Goal: Task Accomplishment & Management: Manage account settings

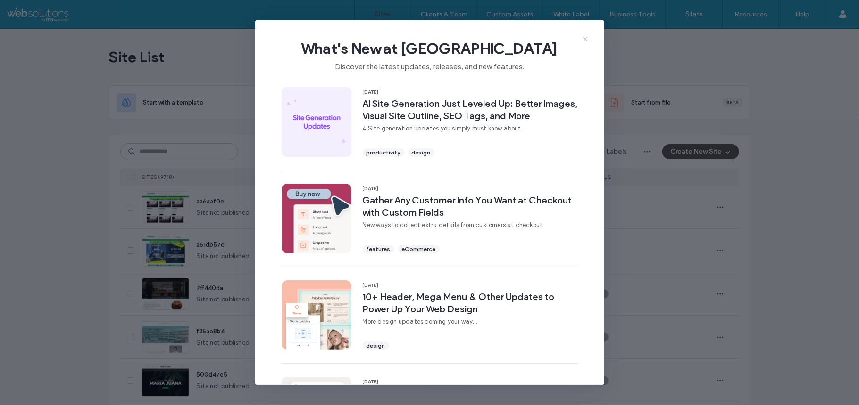
click at [581, 40] on icon at bounding box center [585, 39] width 8 height 8
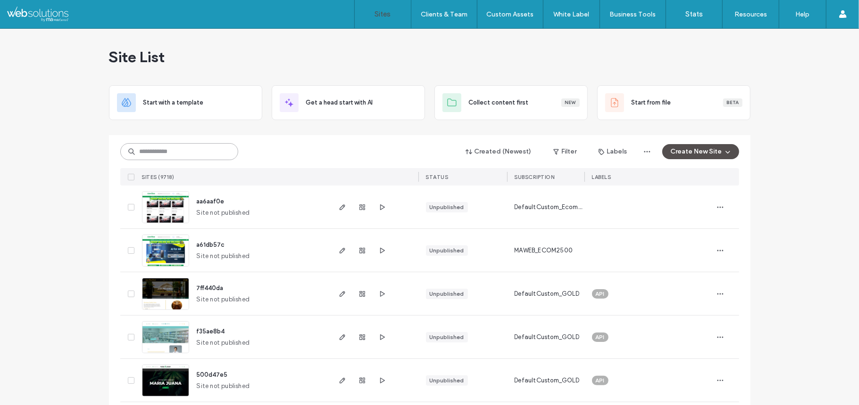
click at [160, 153] on input at bounding box center [179, 151] width 118 height 17
paste input "********"
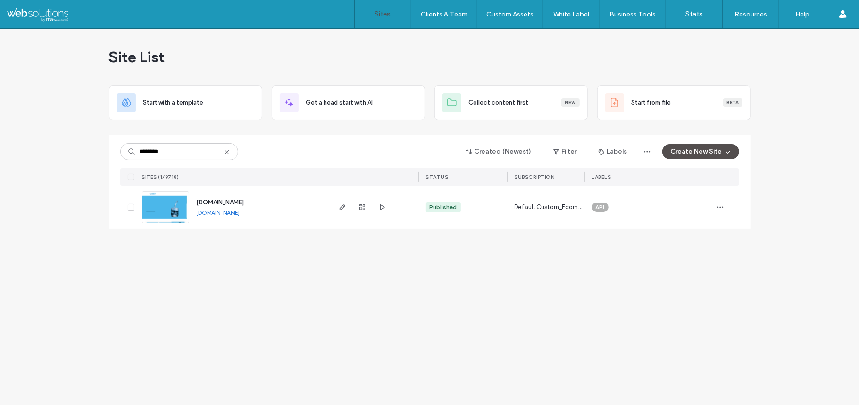
drag, startPoint x: 93, startPoint y: 205, endPoint x: 274, endPoint y: 210, distance: 181.6
click at [274, 210] on div "Site List Start with a template Get a head start with AI Collect content first …" at bounding box center [429, 217] width 859 height 377
copy div "www.cleanh2o.life"
drag, startPoint x: 190, startPoint y: 164, endPoint x: 182, endPoint y: 159, distance: 9.2
click at [182, 159] on div "******** Created (Newest) Filter Labels Create New Site SITES (1/9718) STATUS S…" at bounding box center [429, 160] width 619 height 50
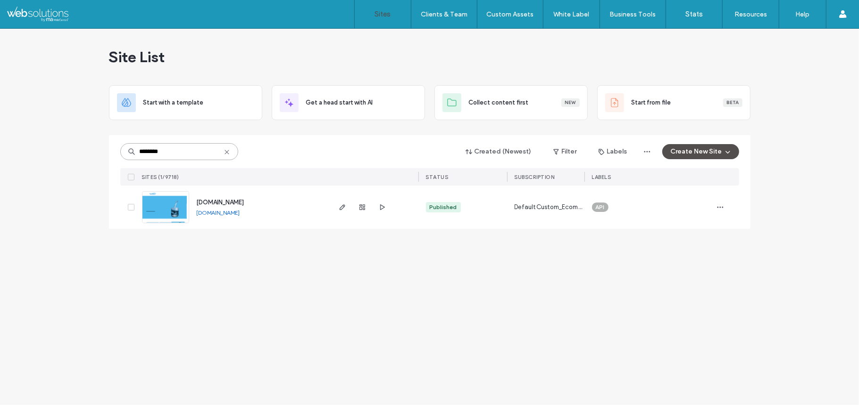
click at [182, 144] on input "********" at bounding box center [179, 151] width 118 height 17
paste input
click at [155, 206] on img at bounding box center [165, 224] width 46 height 64
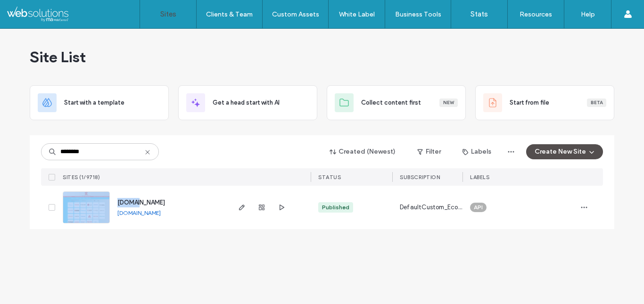
drag, startPoint x: 17, startPoint y: 194, endPoint x: 144, endPoint y: 194, distance: 127.8
click at [144, 194] on div "Site List Start with a template Get a head start with AI Collect content first …" at bounding box center [322, 166] width 644 height 275
copy div "[DOMAIN_NAME]"
click at [109, 155] on input "********" at bounding box center [100, 151] width 118 height 17
paste input
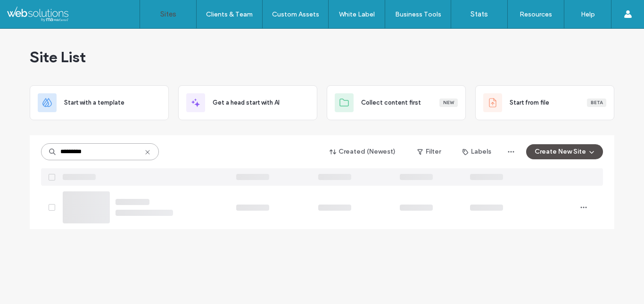
click at [109, 155] on input "********" at bounding box center [100, 151] width 118 height 17
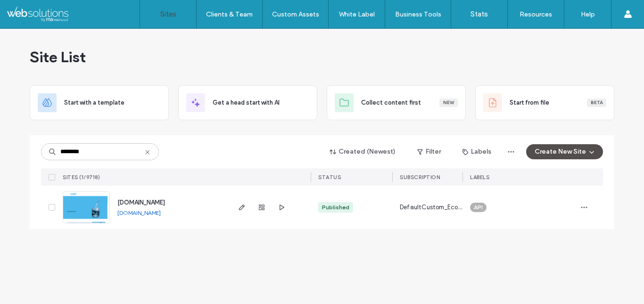
click at [0, 165] on div "Site List Start with a template Get a head start with AI Collect content first …" at bounding box center [322, 166] width 644 height 275
drag, startPoint x: 17, startPoint y: 186, endPoint x: 182, endPoint y: 205, distance: 167.0
click at [182, 205] on div "Site List Start with a template Get a head start with AI Collect content first …" at bounding box center [322, 166] width 644 height 275
copy div "www.cleanh2o.life"
click at [25, 181] on div "Site List Start with a template Get a head start with AI Collect content first …" at bounding box center [322, 166] width 644 height 275
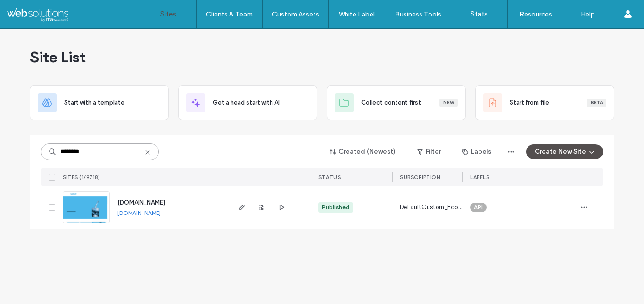
click at [102, 149] on input "********" at bounding box center [100, 151] width 118 height 17
paste input
copy div "www.jjswinesake.com"
drag, startPoint x: 16, startPoint y: 200, endPoint x: 186, endPoint y: 202, distance: 169.7
click at [186, 202] on div "Site List Start with a template Get a head start with AI Collect content first …" at bounding box center [322, 166] width 644 height 275
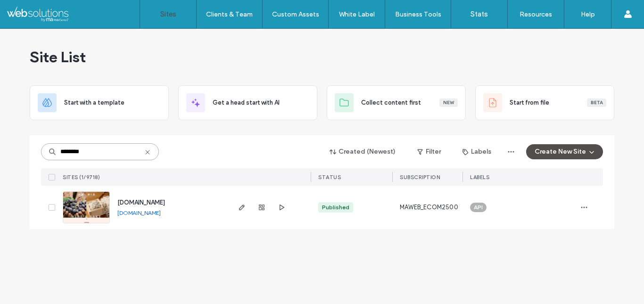
click at [97, 152] on input "********" at bounding box center [100, 151] width 118 height 17
paste input
click at [0, 155] on div "Site List Start with a template Get a head start with AI Collect content first …" at bounding box center [322, 166] width 644 height 275
copy div "SITES (1/9718) STATUS SUBSCRIPTION LABELS www.mingliangs.com"
drag, startPoint x: 7, startPoint y: 184, endPoint x: 217, endPoint y: 193, distance: 210.5
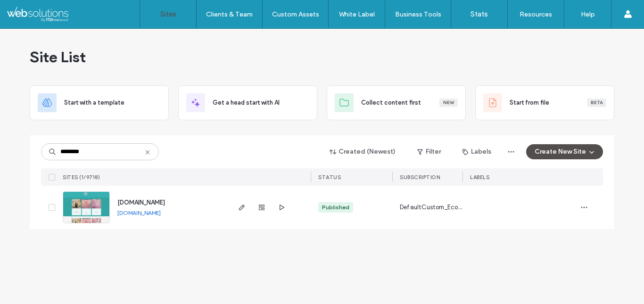
click at [217, 193] on div "Site List Start with a template Get a head start with AI Collect content first …" at bounding box center [322, 166] width 644 height 275
click at [17, 193] on div "Site List Start with a template Get a head start with AI Collect content first …" at bounding box center [322, 166] width 644 height 275
drag, startPoint x: 17, startPoint y: 193, endPoint x: 210, endPoint y: 203, distance: 192.6
click at [210, 203] on div "Site List Start with a template Get a head start with AI Collect content first …" at bounding box center [322, 166] width 644 height 275
click at [120, 146] on input "********" at bounding box center [100, 151] width 118 height 17
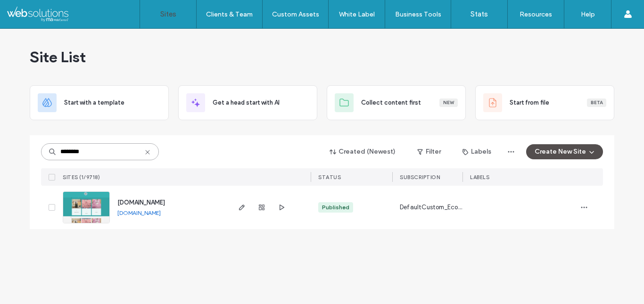
paste input
type input "********"
copy div "www.lensesangel.com"
drag, startPoint x: 7, startPoint y: 205, endPoint x: 188, endPoint y: 190, distance: 181.1
click at [188, 190] on div "Site List Start with a template Get a head start with AI Collect content first …" at bounding box center [322, 166] width 644 height 275
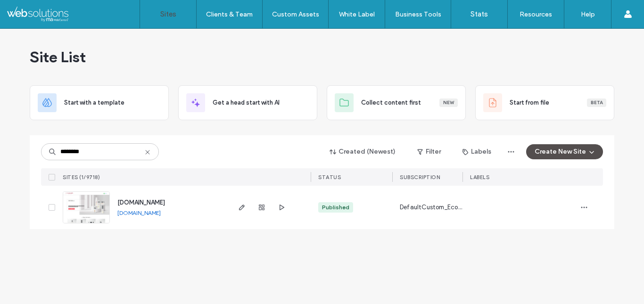
click at [0, 159] on div "Site List Start with a template Get a head start with AI Collect content first …" at bounding box center [322, 166] width 644 height 275
click at [0, 179] on div "Site List Start with a template Get a head start with AI Collect content first …" at bounding box center [322, 166] width 644 height 275
click at [146, 150] on icon at bounding box center [148, 153] width 8 height 8
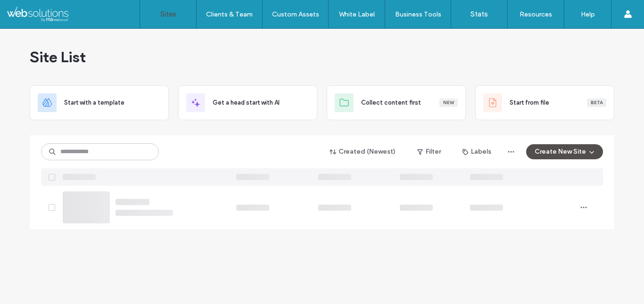
click at [4, 153] on div "Site List Start with a template Get a head start with AI Collect content first …" at bounding box center [322, 166] width 644 height 275
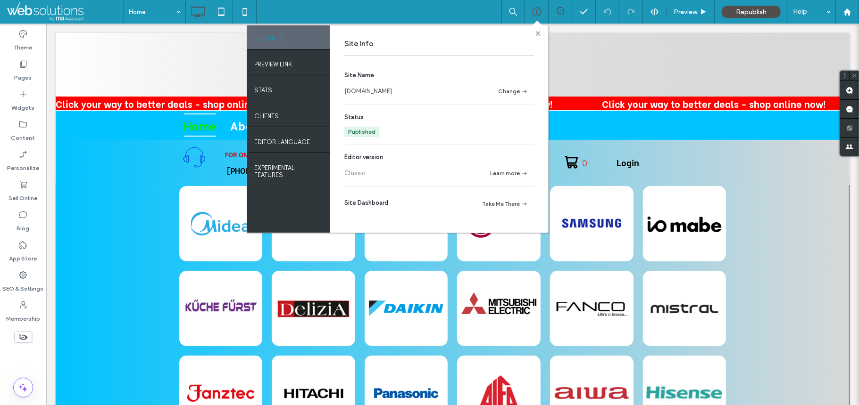
click at [536, 33] on icon at bounding box center [538, 33] width 5 height 5
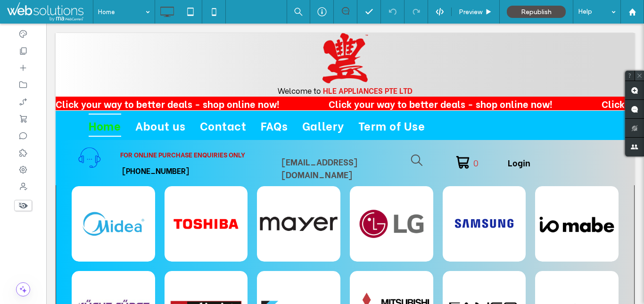
click at [639, 77] on icon at bounding box center [639, 76] width 6 height 6
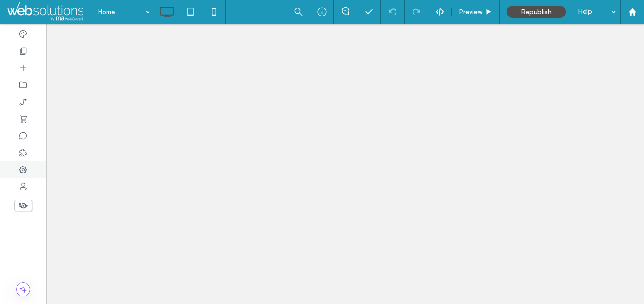
click at [23, 174] on icon at bounding box center [22, 169] width 9 height 9
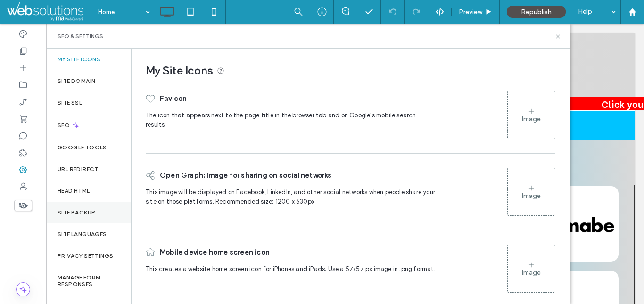
click at [83, 217] on div "Site Backup" at bounding box center [88, 213] width 85 height 22
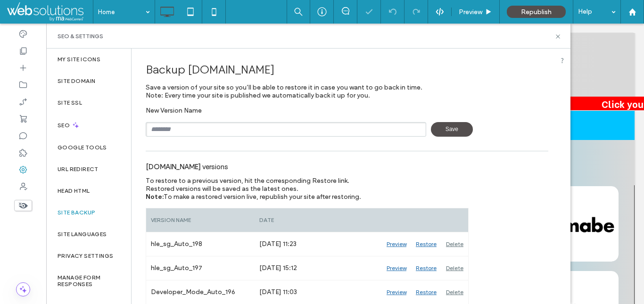
click at [178, 130] on input "text" at bounding box center [286, 129] width 281 height 15
type input "*******"
click at [455, 133] on span "Save" at bounding box center [452, 129] width 42 height 15
click at [558, 37] on use at bounding box center [558, 36] width 4 height 4
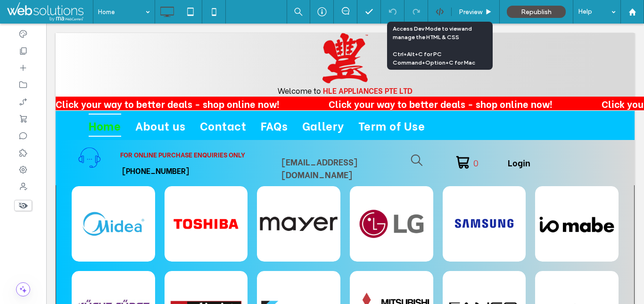
click at [438, 11] on icon at bounding box center [440, 12] width 8 height 8
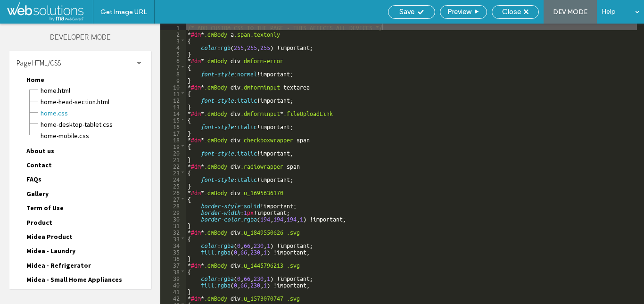
scroll to position [439, 0]
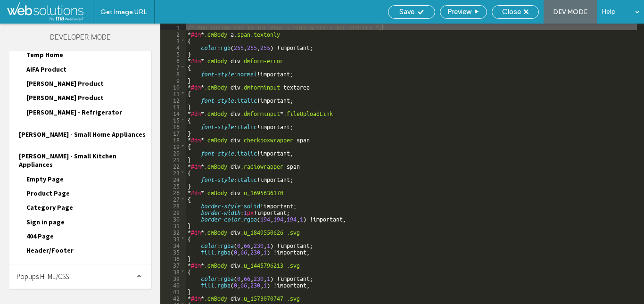
click at [52, 296] on span "Site HTML/CSS" at bounding box center [37, 300] width 40 height 9
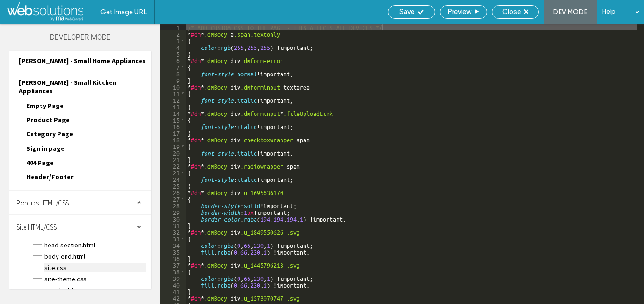
click at [58, 263] on span "site.css" at bounding box center [95, 267] width 102 height 9
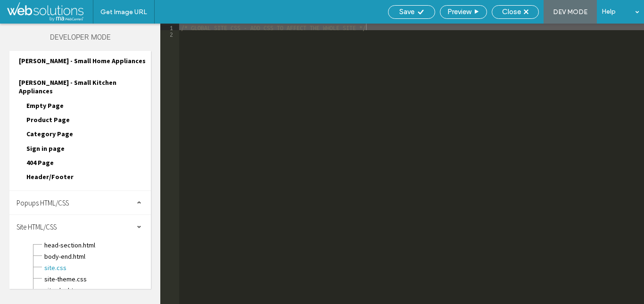
click at [47, 173] on span "Header/Footer" at bounding box center [49, 177] width 47 height 8
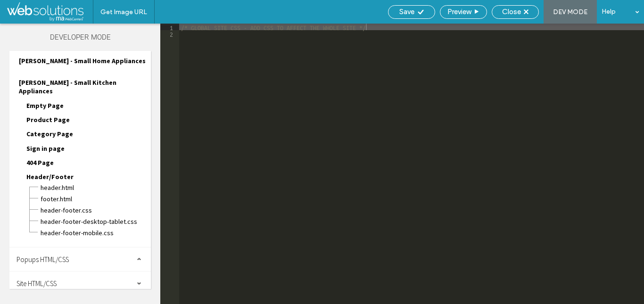
click at [41, 158] on span "404 Page" at bounding box center [39, 162] width 27 height 8
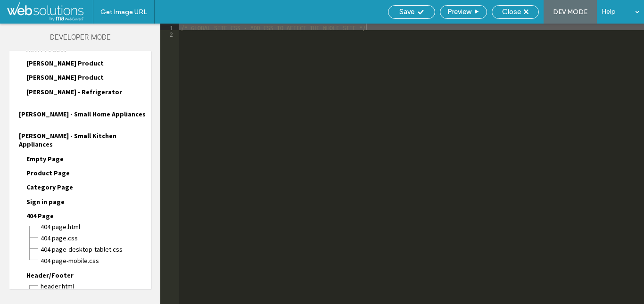
scroll to position [459, 0]
click at [41, 155] on span "Empty Page" at bounding box center [44, 159] width 37 height 8
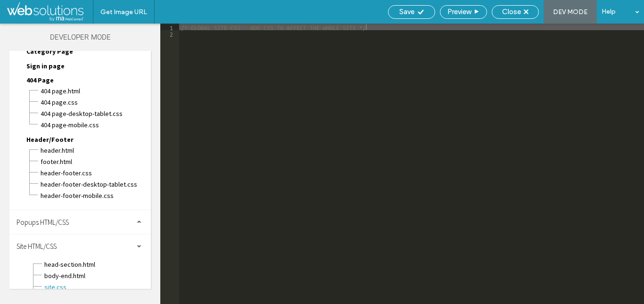
scroll to position [671, 0]
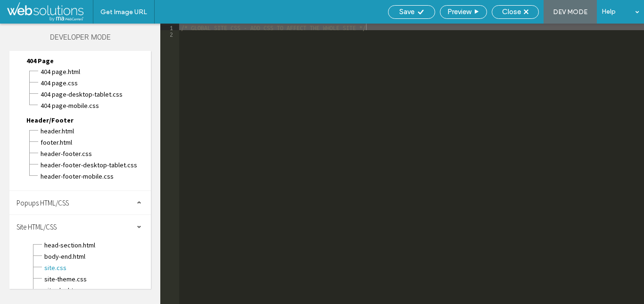
click at [53, 198] on span "Popups HTML/CSS" at bounding box center [43, 202] width 52 height 9
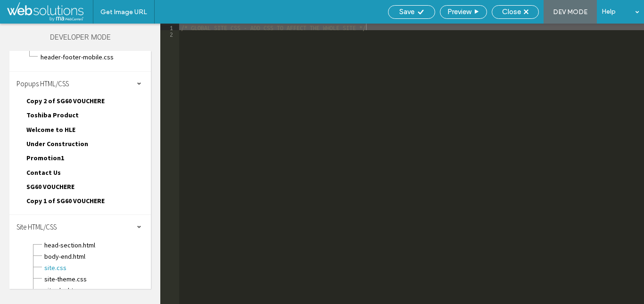
scroll to position [762, 0]
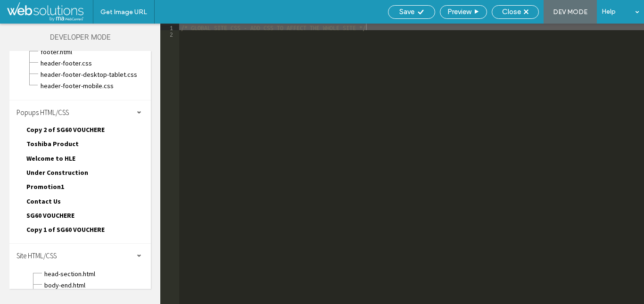
click at [50, 196] on div "Contact Us Contact Us.html Contact Us.css Contact Us-desktop-tablet.css Contact…" at bounding box center [85, 203] width 132 height 14
click at [47, 211] on span "SG60 VOUCHERE" at bounding box center [50, 215] width 48 height 8
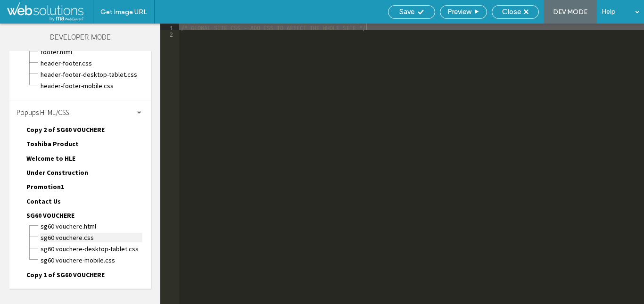
click at [83, 233] on span "SG60 VOUCHERE.css" at bounding box center [91, 237] width 102 height 9
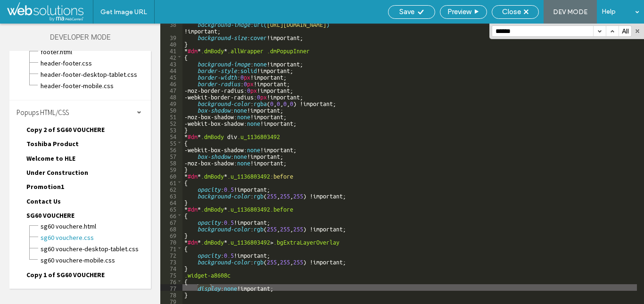
scroll to position [254, 0]
type input "*******"
click at [252, 250] on div "background-image : url( https://irp.cdn-website.com/md/dmtmpl/f52cfaec-cb95-468…" at bounding box center [409, 170] width 454 height 300
click at [297, 287] on div "background-image : url( https://irp.cdn-website.com/md/dmtmpl/f52cfaec-cb95-468…" at bounding box center [409, 170] width 454 height 300
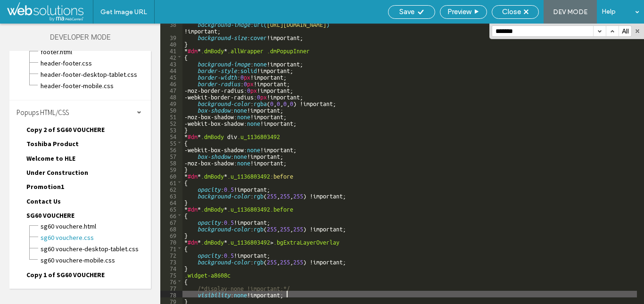
type textarea "**"
click at [250, 208] on div "background-image : url( https://irp.cdn-website.com/md/dmtmpl/f52cfaec-cb95-468…" at bounding box center [409, 170] width 454 height 300
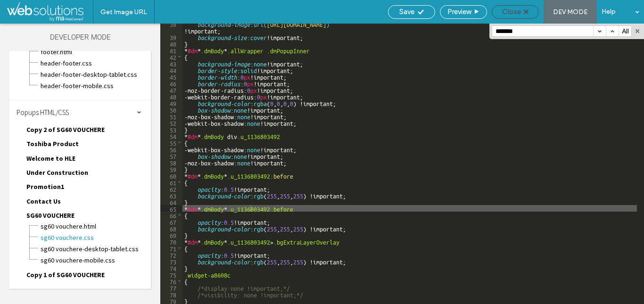
click at [508, 17] on div "Close" at bounding box center [515, 12] width 47 height 14
click at [495, 16] on div "Close" at bounding box center [515, 12] width 47 height 14
click at [496, 7] on div "Close" at bounding box center [515, 12] width 47 height 14
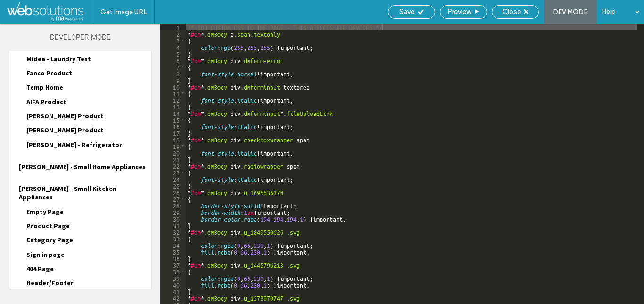
scroll to position [439, 0]
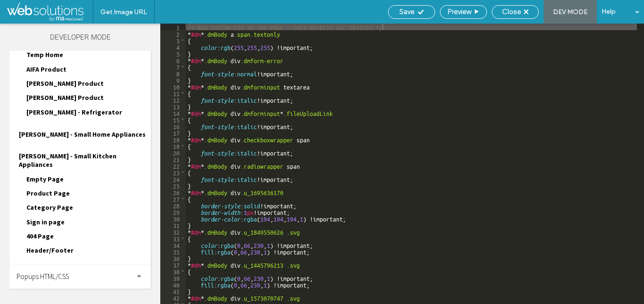
click at [49, 272] on span "Popups HTML/CSS" at bounding box center [43, 276] width 52 height 9
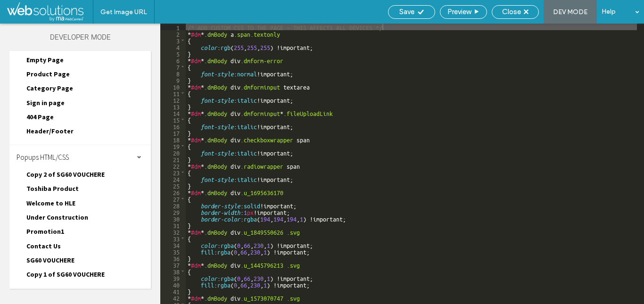
click at [47, 256] on span "SG60 VOUCHERE" at bounding box center [50, 260] width 48 height 8
click at [71, 278] on span "SG60 VOUCHERE.css" at bounding box center [91, 282] width 102 height 9
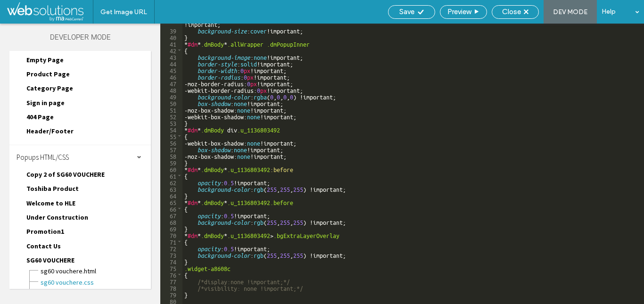
scroll to position [604, 0]
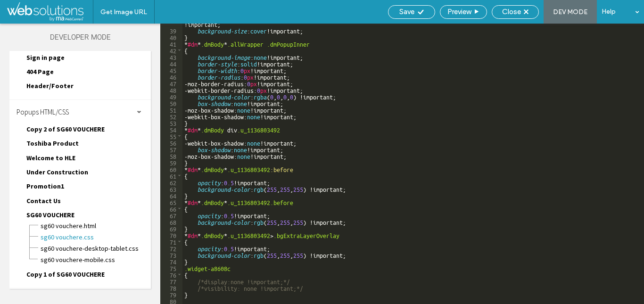
click at [65, 289] on div "Site HTML/CSS" at bounding box center [79, 301] width 141 height 24
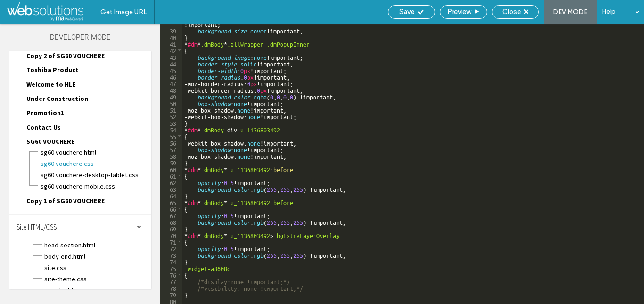
click at [51, 272] on div "site-theme.css" at bounding box center [97, 277] width 107 height 11
click at [59, 263] on span "site.css" at bounding box center [95, 267] width 102 height 9
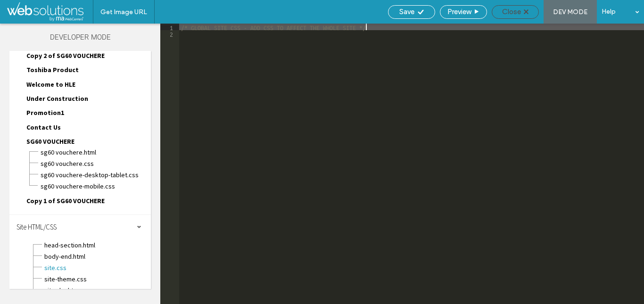
click at [506, 14] on span "Close" at bounding box center [511, 12] width 19 height 8
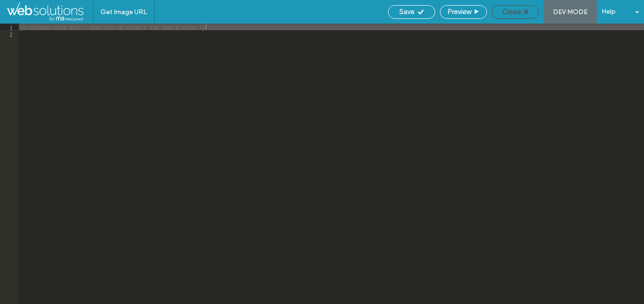
scroll to position [0, 0]
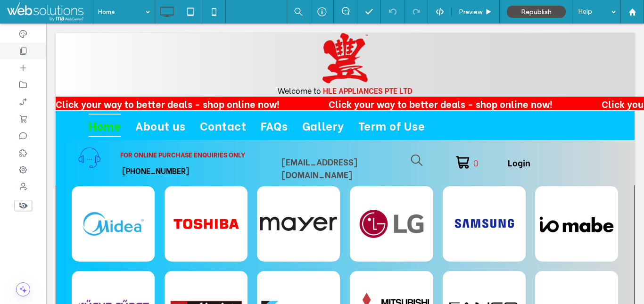
click at [20, 50] on use at bounding box center [23, 51] width 7 height 7
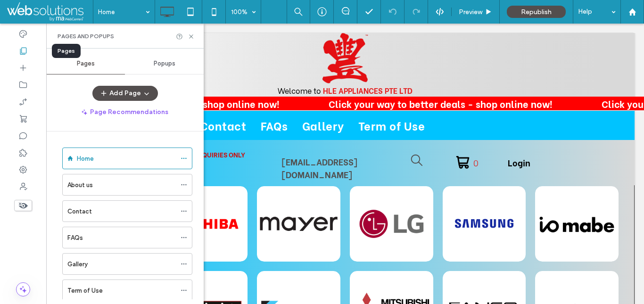
click at [169, 65] on span "Popups" at bounding box center [165, 64] width 22 height 8
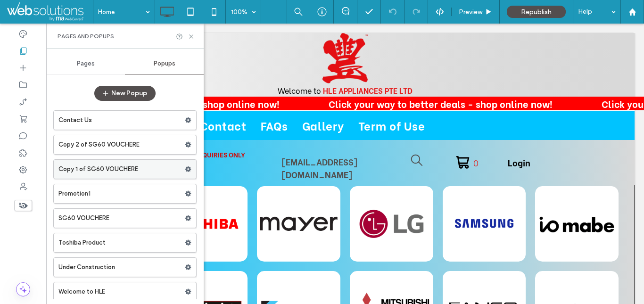
scroll to position [3, 0]
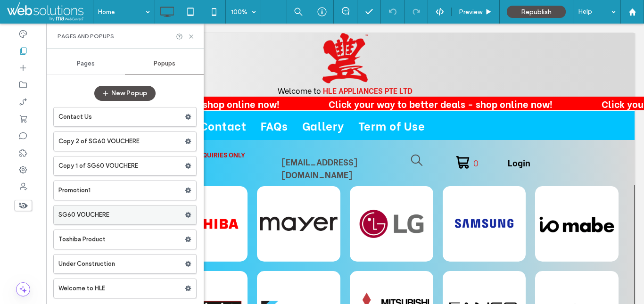
click at [111, 213] on label "SG60 VOUCHERE" at bounding box center [121, 215] width 126 height 19
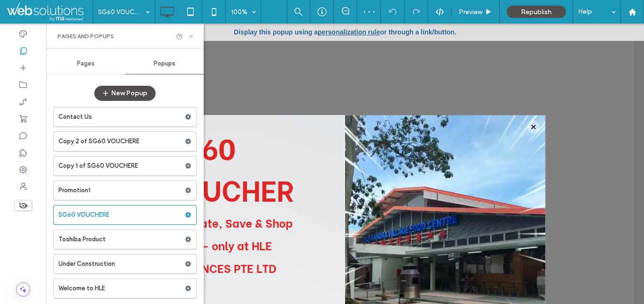
click at [190, 36] on icon at bounding box center [191, 36] width 7 height 7
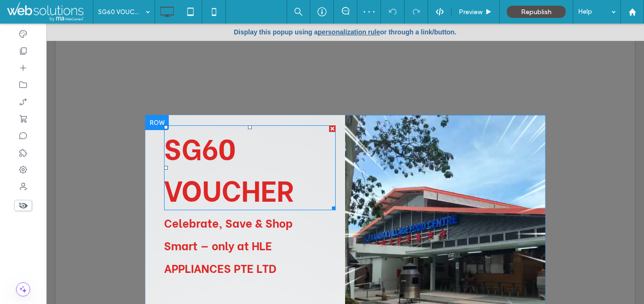
scroll to position [64, 0]
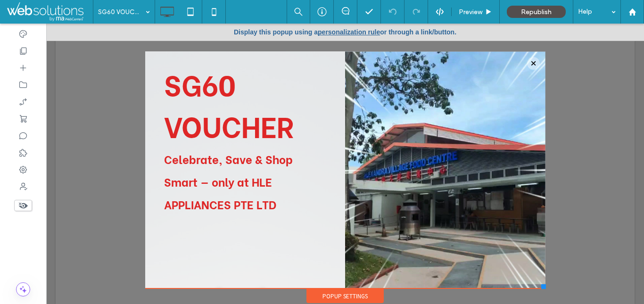
click at [23, 206] on use at bounding box center [23, 206] width 9 height 6
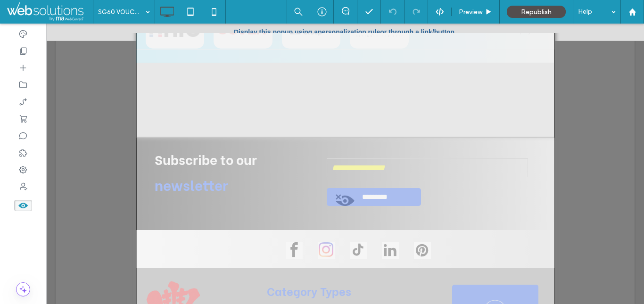
scroll to position [0, 0]
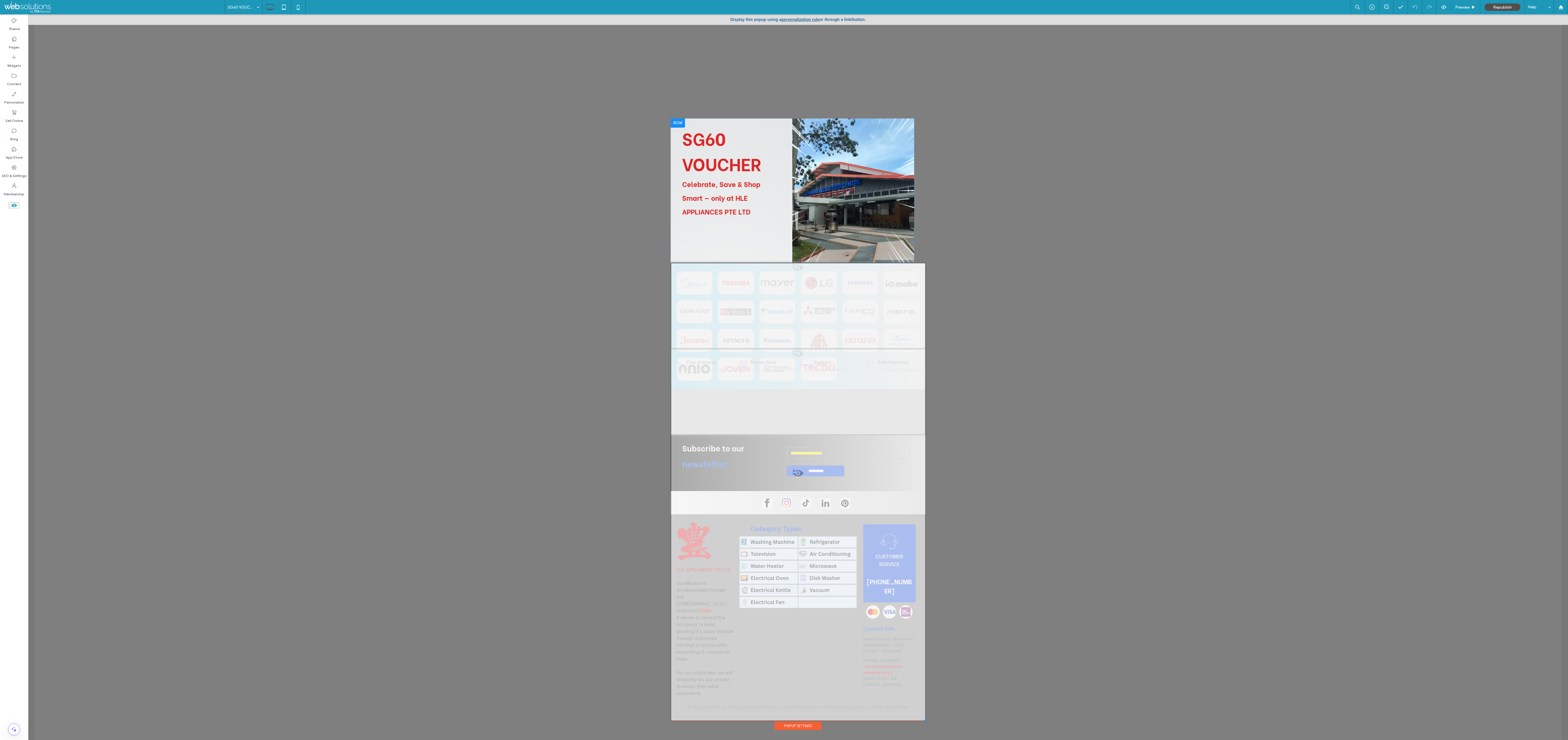
click at [392, 172] on div "Click To Paste" at bounding box center [853, 190] width 122 height 144
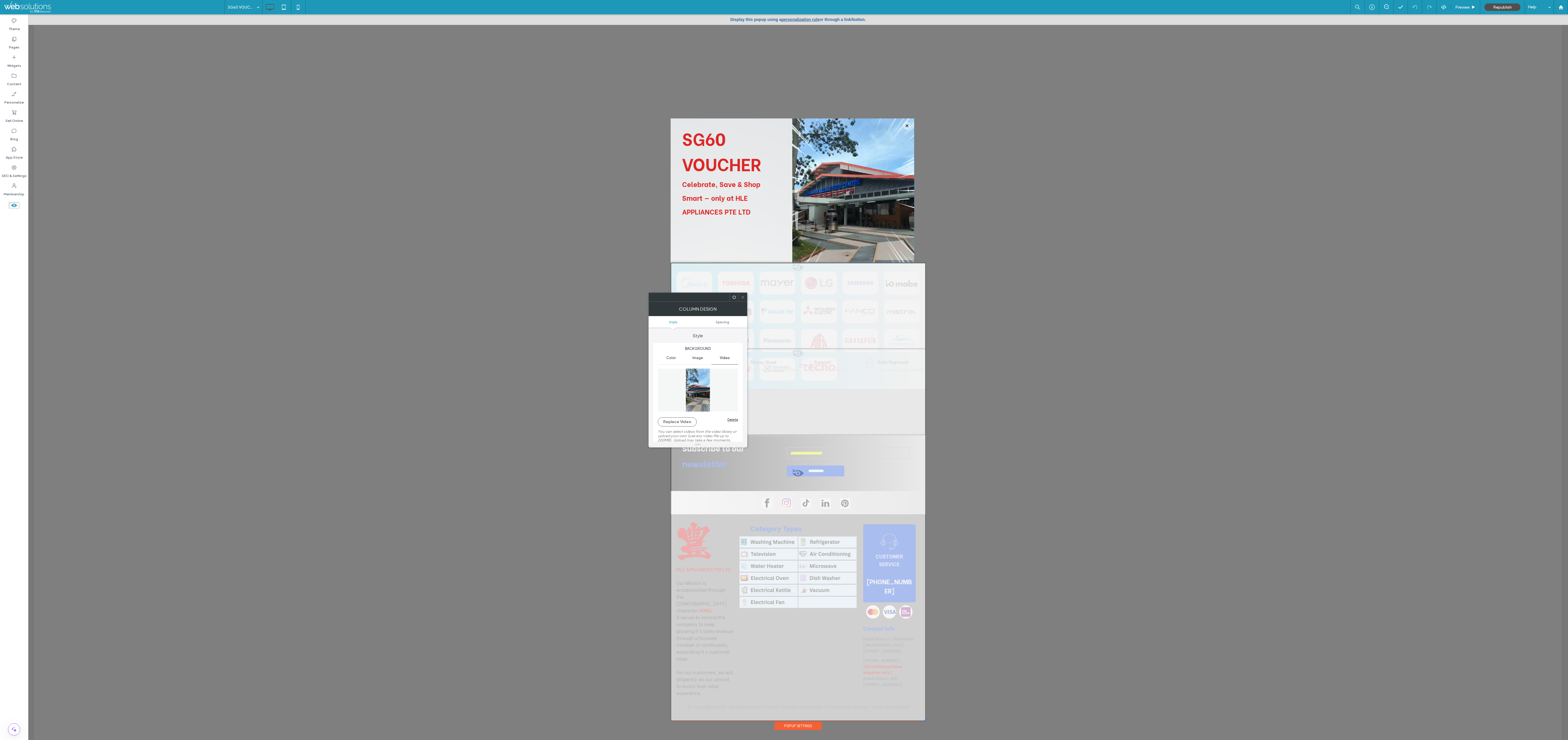
click at [392, 185] on icon at bounding box center [743, 297] width 4 height 4
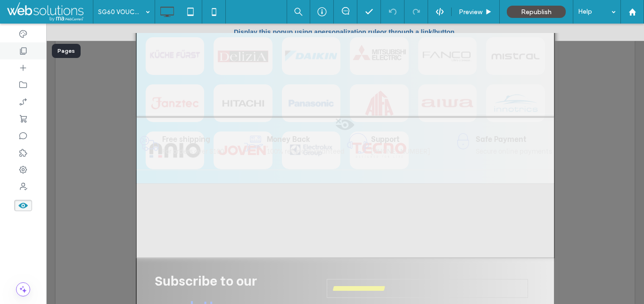
click at [29, 55] on div at bounding box center [23, 50] width 46 height 17
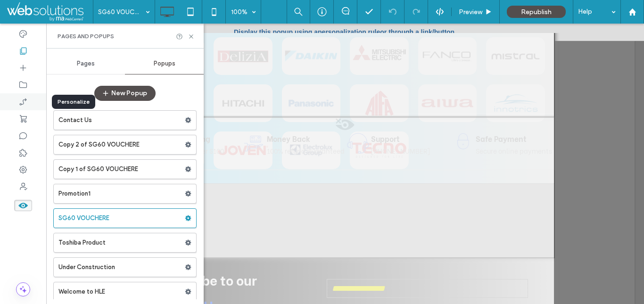
click at [22, 98] on icon at bounding box center [22, 101] width 9 height 9
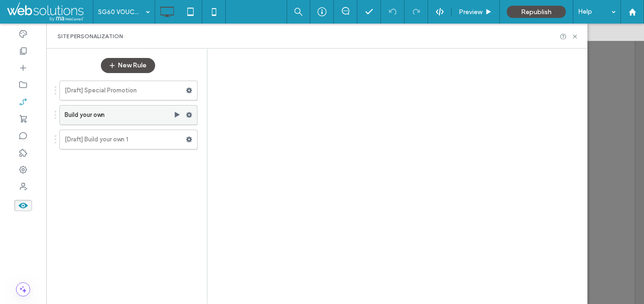
click at [124, 117] on label "Build your own" at bounding box center [119, 115] width 109 height 19
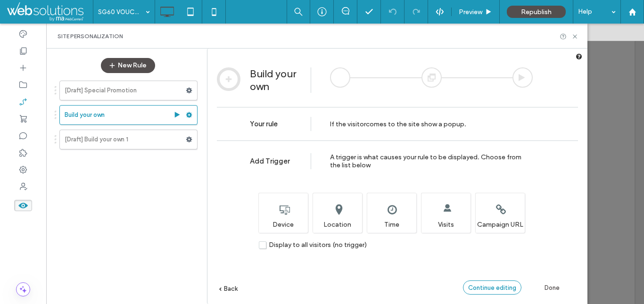
click at [513, 288] on span "Continue editing" at bounding box center [492, 287] width 48 height 7
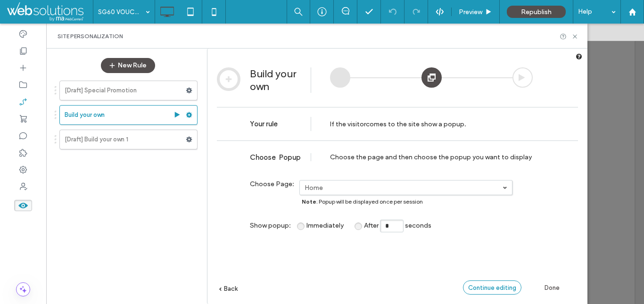
click at [498, 286] on span "Continue editing" at bounding box center [492, 287] width 48 height 7
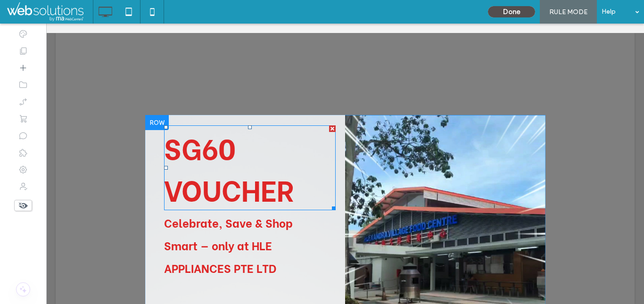
scroll to position [64, 0]
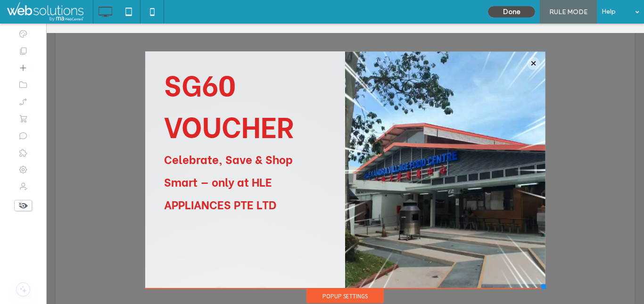
click at [25, 202] on icon at bounding box center [23, 205] width 10 height 10
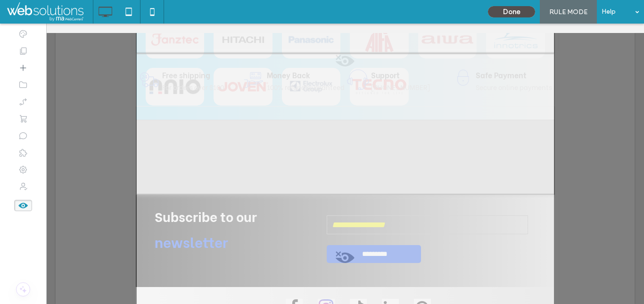
scroll to position [0, 0]
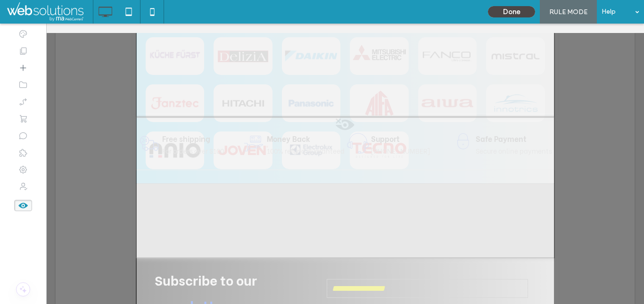
click at [493, 13] on button "Done" at bounding box center [511, 11] width 47 height 11
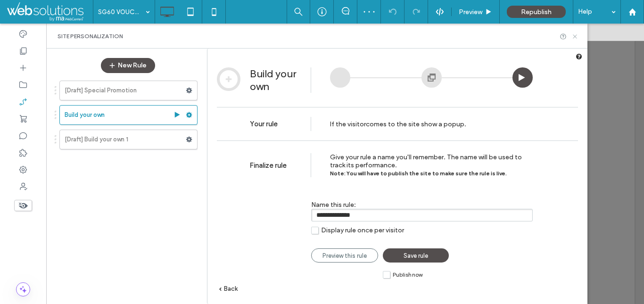
click at [576, 37] on icon at bounding box center [574, 36] width 7 height 7
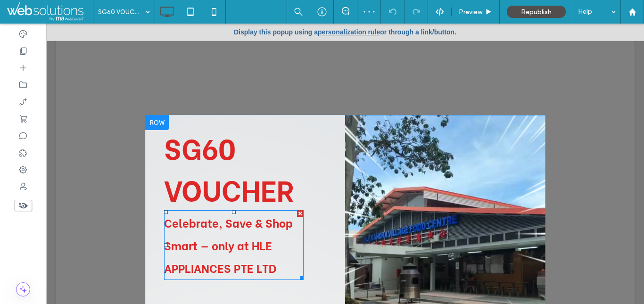
scroll to position [64, 0]
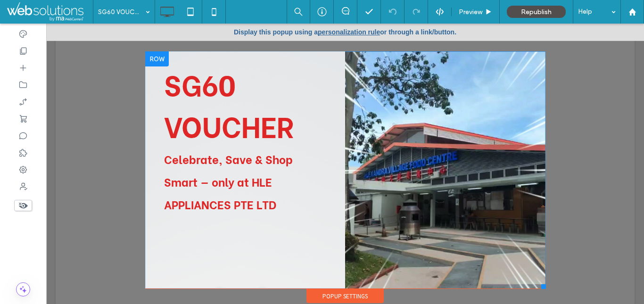
click at [221, 245] on div "SG60 VOUCHER Celebrate, Save & Shop Smart — only at HLE APPLIANCES PTE LTD Clic…" at bounding box center [245, 169] width 200 height 237
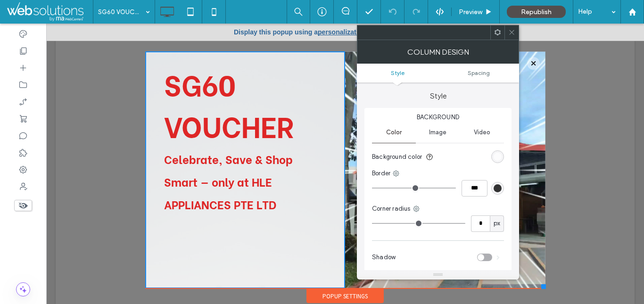
click at [497, 32] on icon at bounding box center [497, 32] width 7 height 7
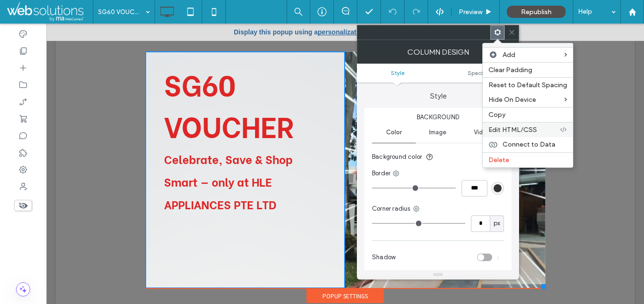
click at [527, 128] on span "Edit HTML/CSS" at bounding box center [512, 130] width 49 height 8
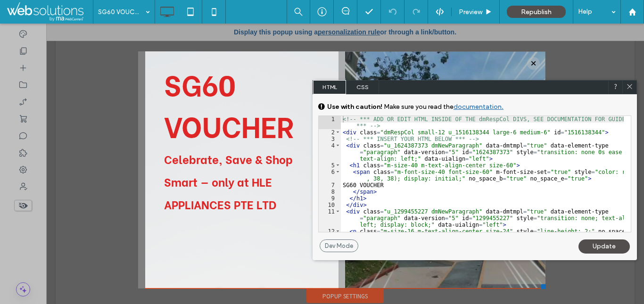
click at [380, 155] on div "<!-- *** ADD OR EDIT HTML INSIDE OF THE dmRespCol DIVS, SEE DOCUMENTATION FOR G…" at bounding box center [482, 187] width 283 height 142
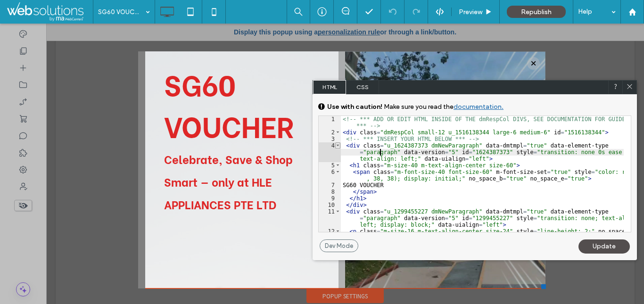
click at [336, 146] on span at bounding box center [337, 145] width 5 height 7
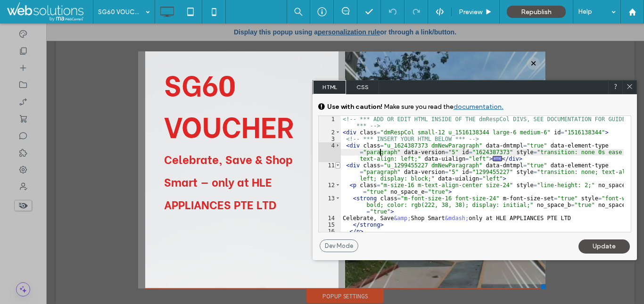
click at [337, 163] on span at bounding box center [337, 165] width 5 height 7
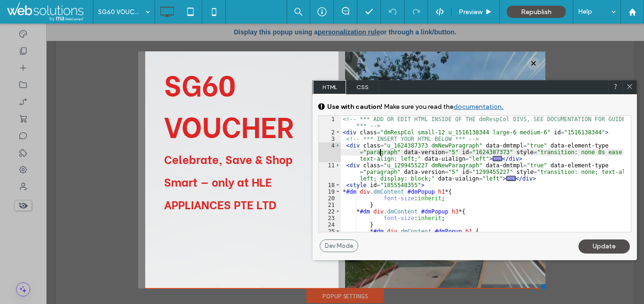
scroll to position [0, 0]
click at [338, 185] on span at bounding box center [337, 185] width 5 height 7
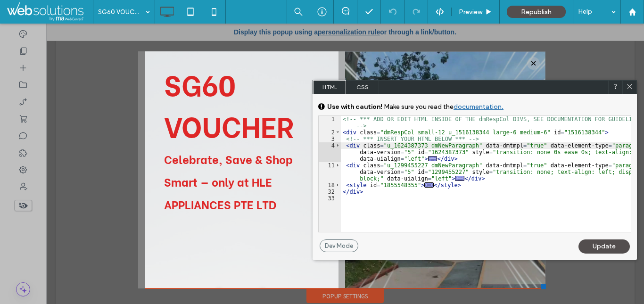
click at [626, 91] on span at bounding box center [629, 87] width 7 height 8
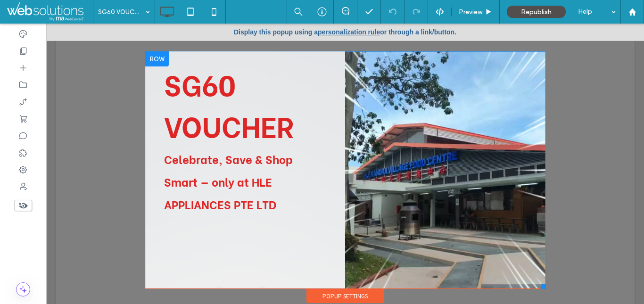
click at [345, 114] on div "Click To Paste" at bounding box center [445, 169] width 200 height 237
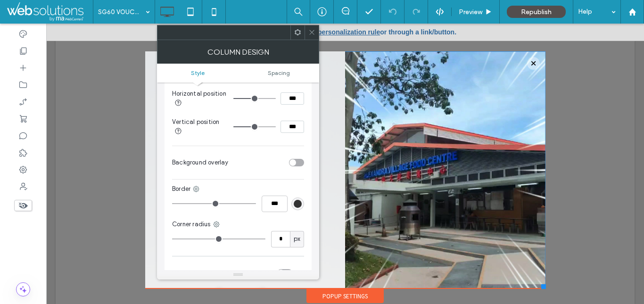
scroll to position [526, 0]
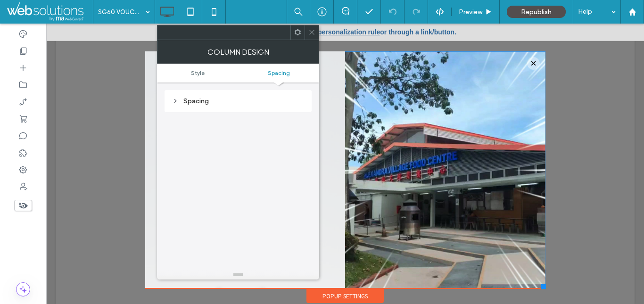
click at [311, 33] on use at bounding box center [311, 32] width 5 height 5
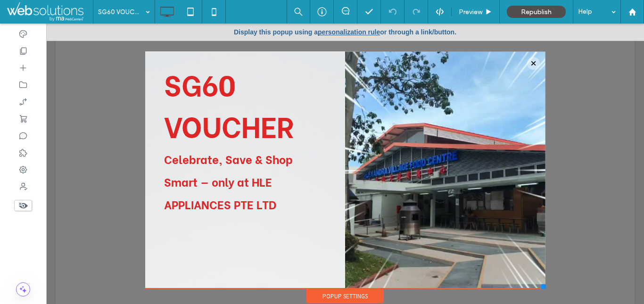
scroll to position [0, 0]
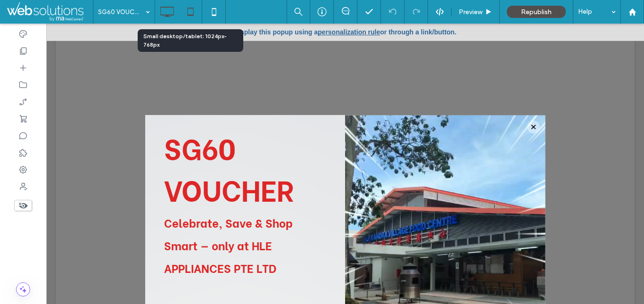
click at [196, 22] on div at bounding box center [191, 12] width 24 height 24
click at [185, 9] on icon at bounding box center [190, 11] width 19 height 19
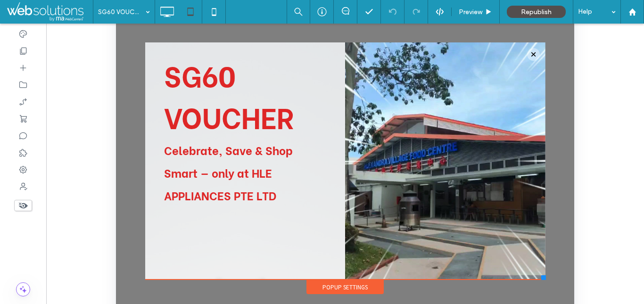
scroll to position [174, 0]
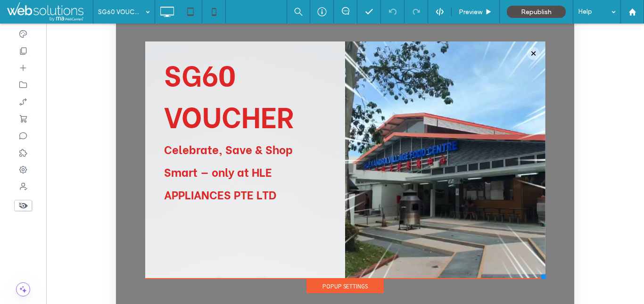
click at [215, 9] on icon at bounding box center [214, 11] width 19 height 19
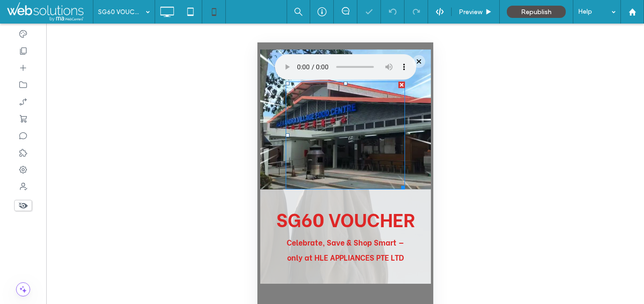
scroll to position [0, 0]
click at [20, 207] on use at bounding box center [23, 206] width 9 height 6
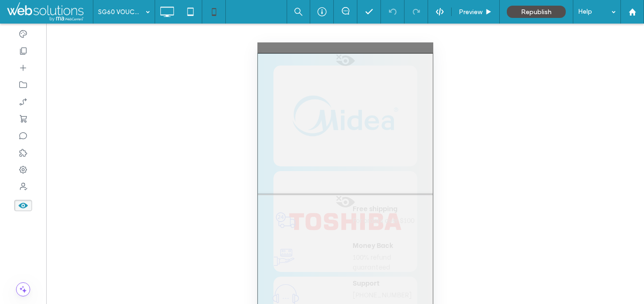
click at [20, 207] on use at bounding box center [22, 206] width 9 height 6
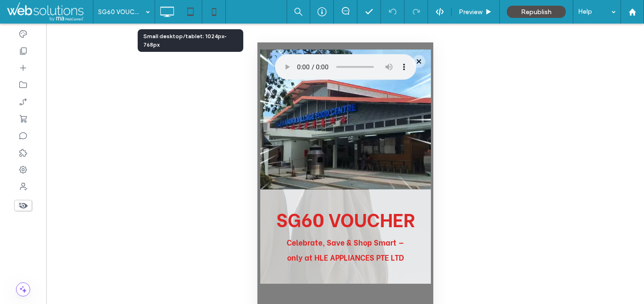
click at [187, 18] on icon at bounding box center [190, 11] width 19 height 19
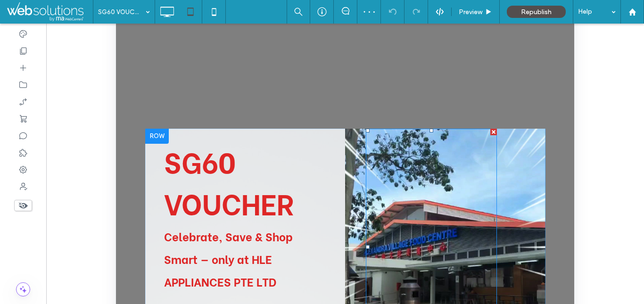
scroll to position [187, 0]
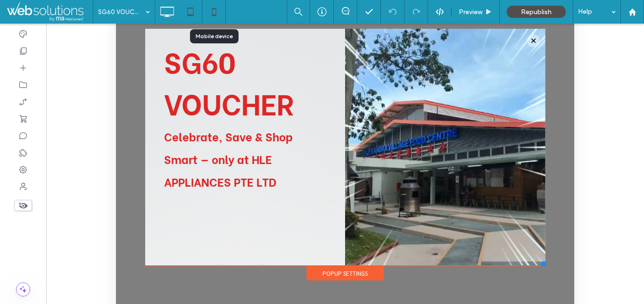
click at [217, 16] on icon at bounding box center [214, 11] width 19 height 19
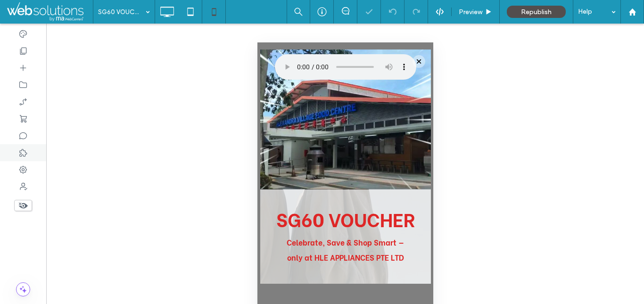
scroll to position [0, 0]
click at [24, 208] on use at bounding box center [23, 206] width 9 height 6
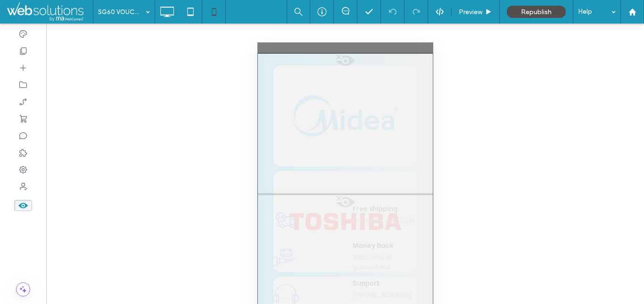
click at [25, 205] on use at bounding box center [22, 206] width 9 height 6
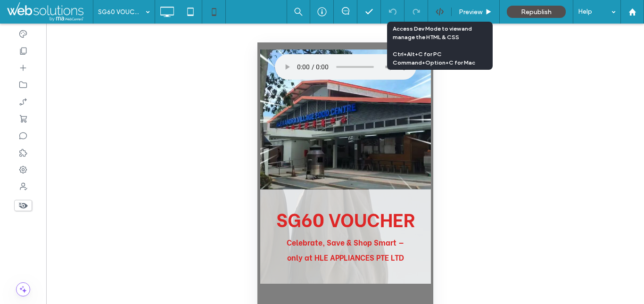
click at [438, 15] on icon at bounding box center [440, 12] width 8 height 8
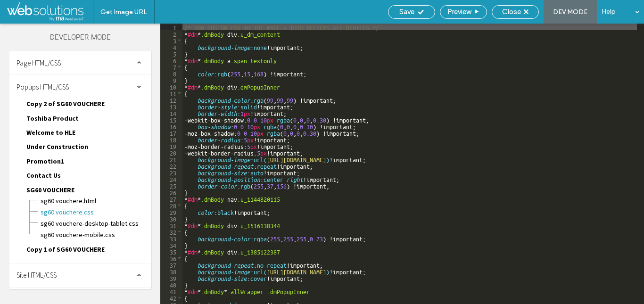
click at [318, 140] on div "/* ADD CUSTOM CSS TO THE PAGE - THIS AFFECTS ALL DEVICES */ * #dm * .dmBody div…" at bounding box center [489, 171] width 615 height 294
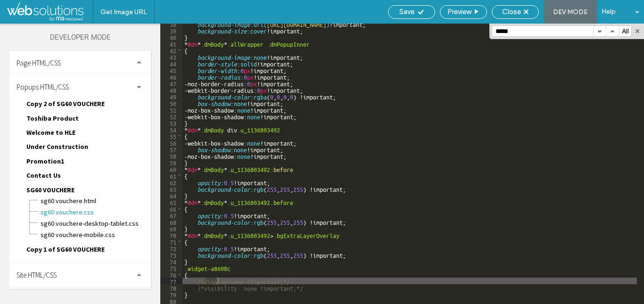
scroll to position [248, 0]
type input "*******"
click at [123, 224] on span "SG60 VOUCHERE-desktop-tablet.css" at bounding box center [91, 223] width 102 height 9
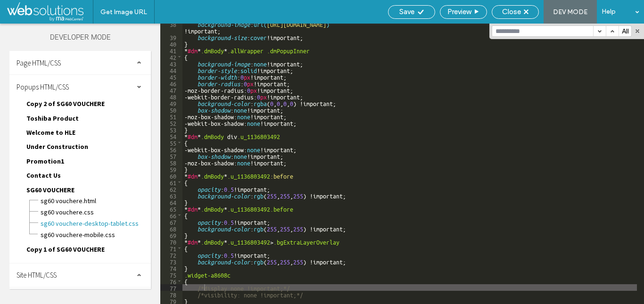
click at [262, 141] on div at bounding box center [322, 152] width 644 height 304
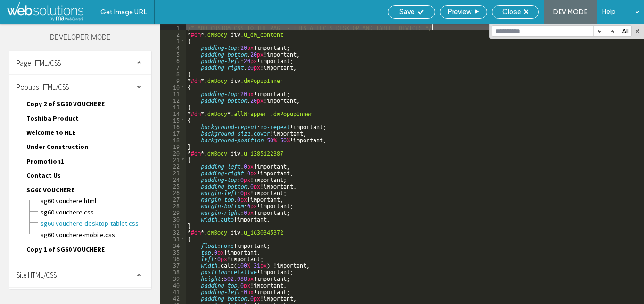
scroll to position [0, 0]
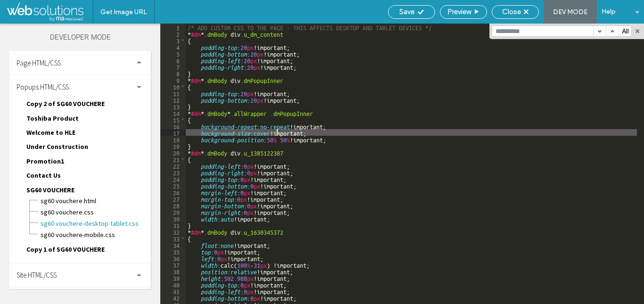
click at [278, 130] on div "/* ADD CUSTOM CSS TO THE PAGE - THIS AFFECTS DESKTOP AND TABLET DEVICES */ * #d…" at bounding box center [411, 171] width 451 height 294
paste input "*******"
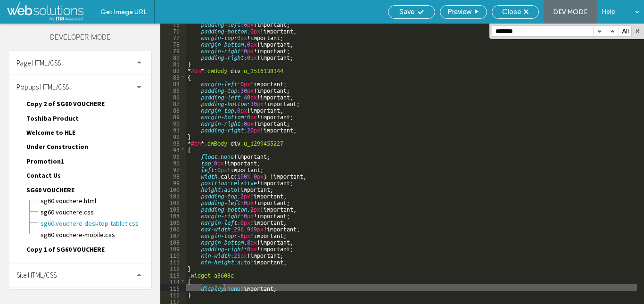
type input "*******"
click at [237, 289] on div "padding-left : 0 px !important; padding-bottom : 0 px !important; margin-top : …" at bounding box center [411, 167] width 451 height 294
click at [100, 240] on div at bounding box center [322, 152] width 644 height 304
click at [102, 238] on span "SG60 VOUCHERE-mobile.css" at bounding box center [91, 234] width 102 height 9
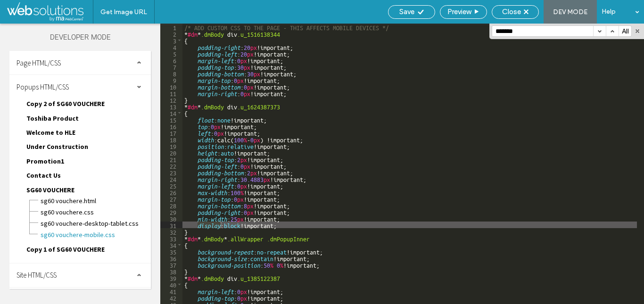
scroll to position [0, 0]
click at [104, 207] on span "SG60 VOUCHERE.css" at bounding box center [91, 211] width 102 height 9
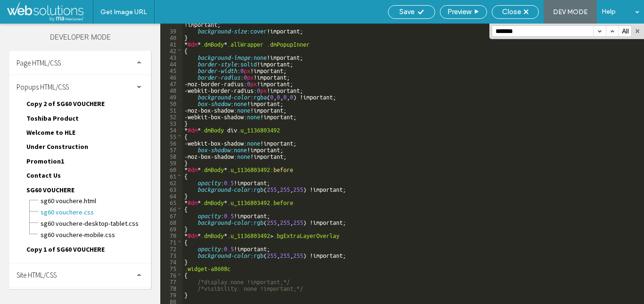
scroll to position [261, 0]
click at [320, 281] on div "background-image : url( https://irp.cdn-website.com/md/dmtmpl/f52cfaec-cb95-468…" at bounding box center [409, 164] width 454 height 300
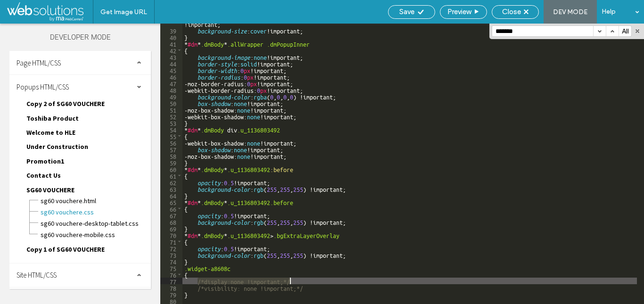
click at [325, 289] on div "background-image : url( https://irp.cdn-website.com/md/dmtmpl/f52cfaec-cb95-468…" at bounding box center [409, 164] width 454 height 300
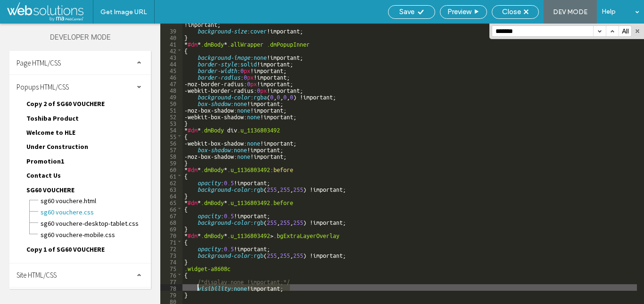
scroll to position [0, 0]
click at [261, 280] on div "background-image : url( https://irp.cdn-website.com/md/dmtmpl/f52cfaec-cb95-468…" at bounding box center [409, 164] width 454 height 300
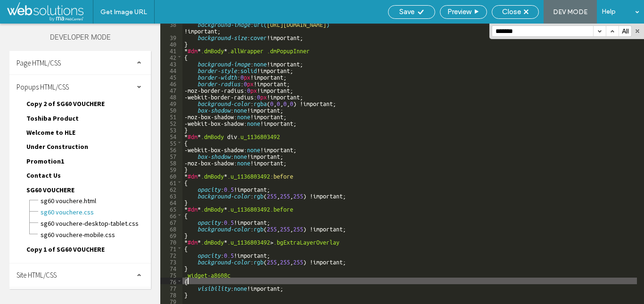
scroll to position [254, 0]
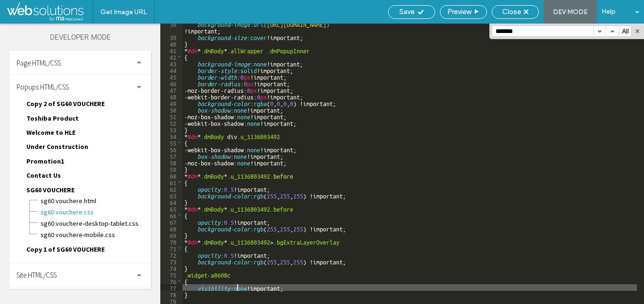
click at [239, 289] on div "background-image : url( https://irp.cdn-website.com/md/dmtmpl/f52cfaec-cb95-468…" at bounding box center [409, 170] width 454 height 300
type textarea "**"
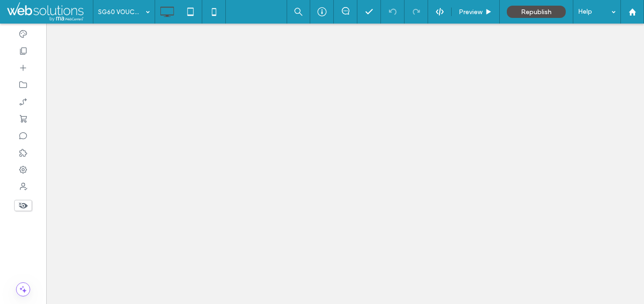
click at [435, 15] on div at bounding box center [439, 12] width 23 height 8
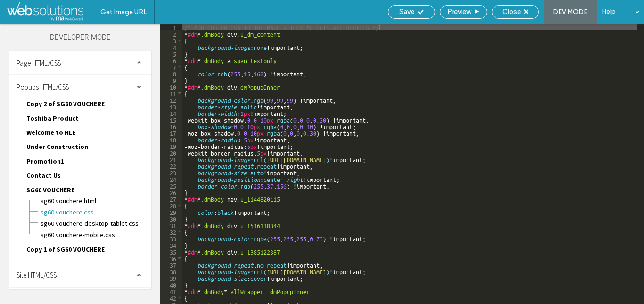
click at [96, 269] on div "Site HTML/CSS" at bounding box center [79, 276] width 141 height 24
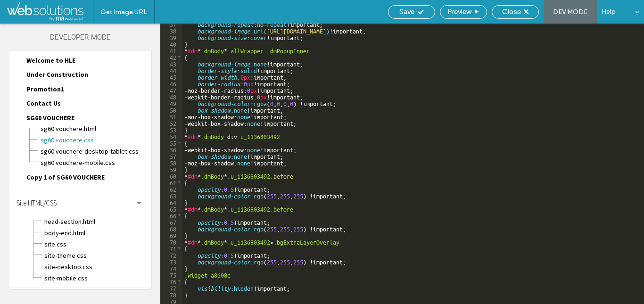
scroll to position [241, 0]
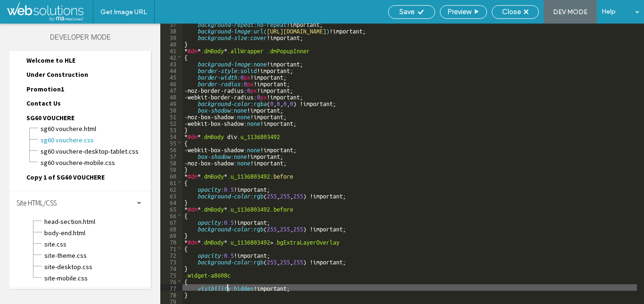
click at [229, 286] on div "background-repeat : no-repeat !important; background-image : url( [URL][DOMAIN_…" at bounding box center [489, 167] width 615 height 294
click at [497, 14] on div "Close" at bounding box center [515, 12] width 46 height 8
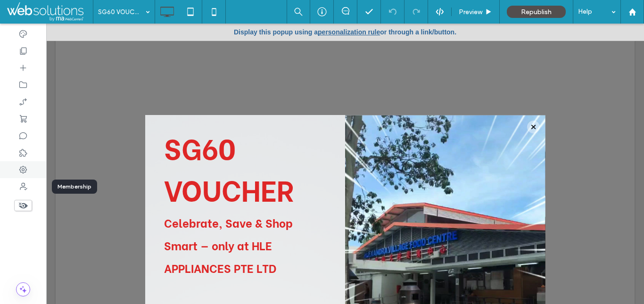
click at [23, 171] on use at bounding box center [23, 170] width 8 height 8
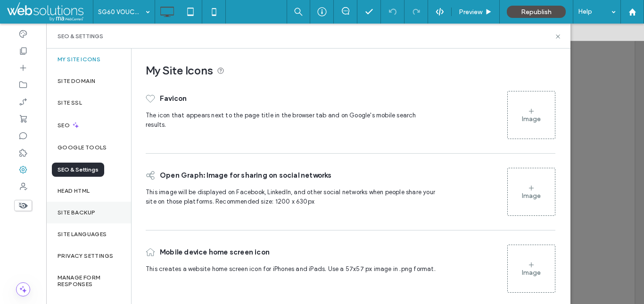
click at [88, 207] on div "Site Backup" at bounding box center [88, 213] width 85 height 22
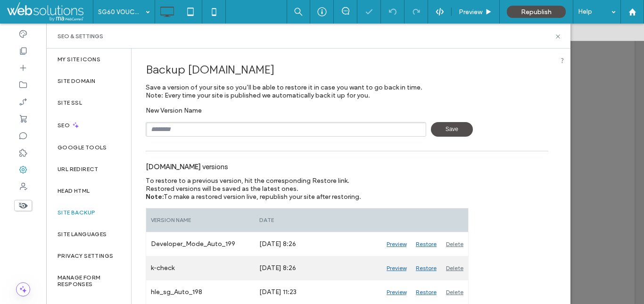
click at [427, 266] on div "Restore" at bounding box center [426, 268] width 30 height 24
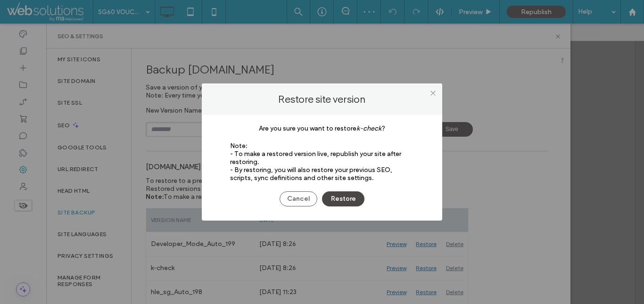
click at [352, 201] on button "Restore" at bounding box center [343, 198] width 42 height 15
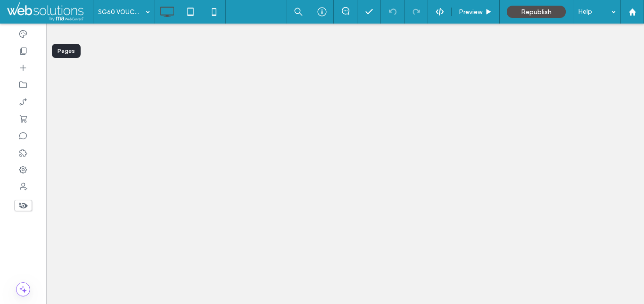
click at [24, 68] on icon at bounding box center [22, 67] width 9 height 9
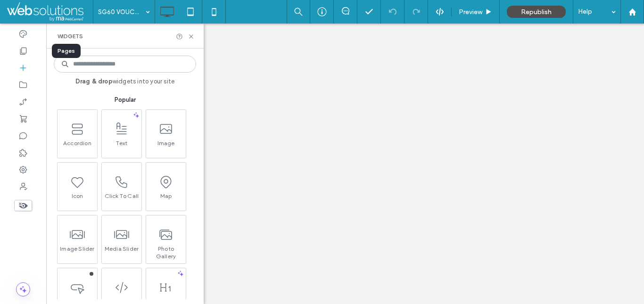
click at [94, 62] on input at bounding box center [125, 64] width 142 height 17
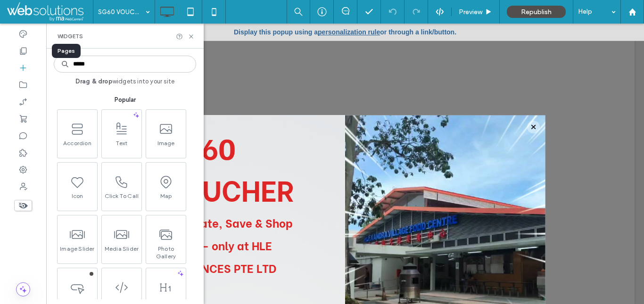
scroll to position [64, 0]
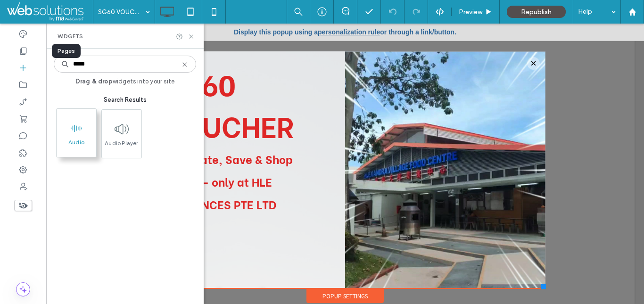
type input "*****"
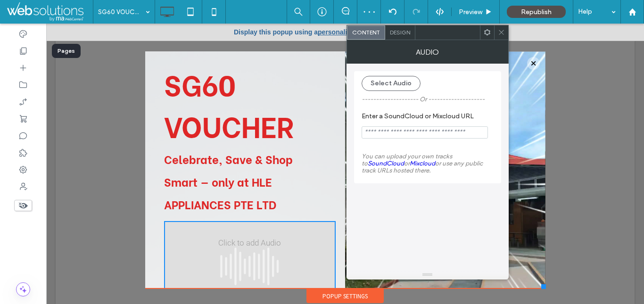
scroll to position [28, 0]
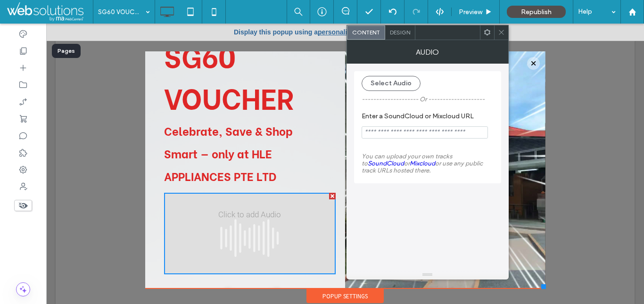
click at [503, 33] on icon at bounding box center [501, 32] width 7 height 7
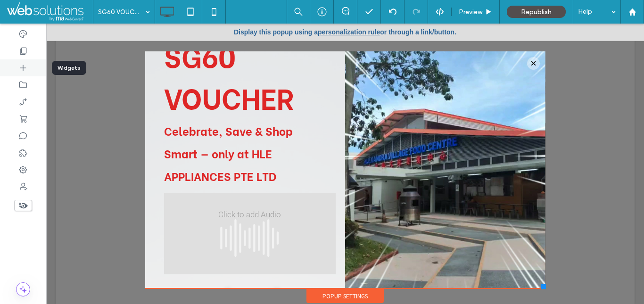
click at [25, 72] on icon at bounding box center [22, 67] width 9 height 9
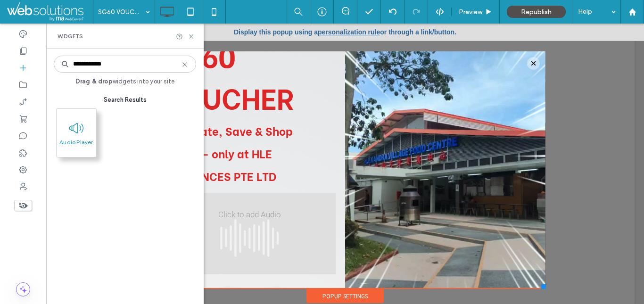
type input "**********"
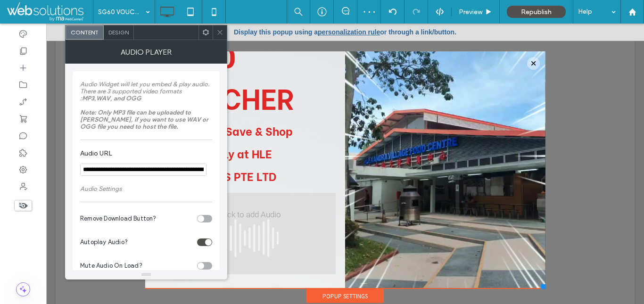
scroll to position [9, 0]
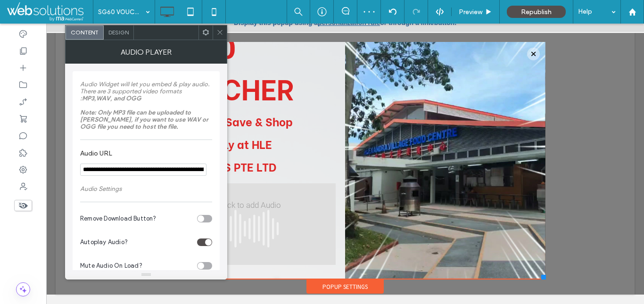
click at [208, 33] on use at bounding box center [206, 32] width 6 height 6
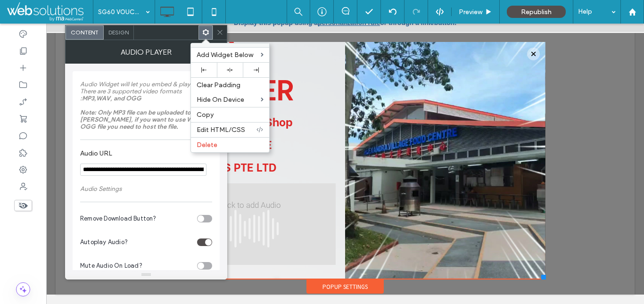
click at [157, 173] on input "**********" at bounding box center [143, 170] width 126 height 12
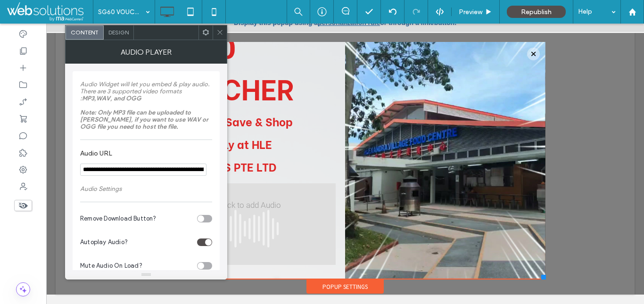
click at [179, 33] on div at bounding box center [166, 32] width 65 height 14
click at [205, 34] on use at bounding box center [206, 32] width 6 height 6
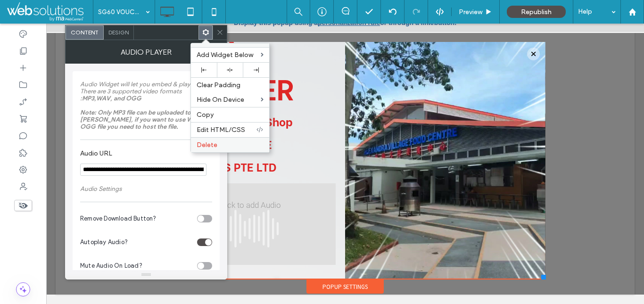
click at [222, 146] on label "Delete" at bounding box center [230, 145] width 67 height 8
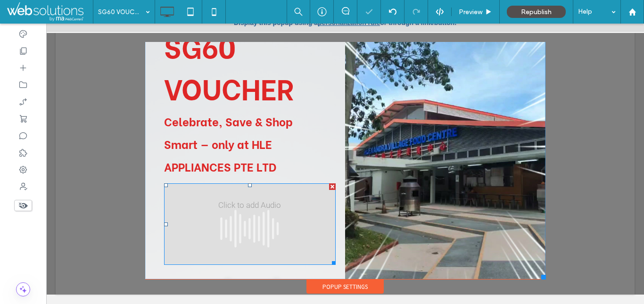
click at [228, 204] on span at bounding box center [250, 224] width 172 height 82
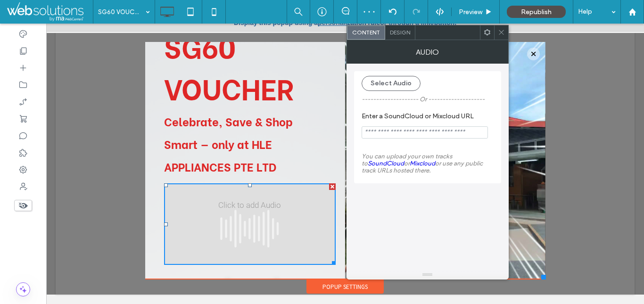
click at [410, 138] on input "Enter a SoundCloud or Mixcloud URL" at bounding box center [425, 132] width 126 height 12
paste input "**********"
type input "**********"
click at [404, 144] on section "**********" at bounding box center [428, 125] width 132 height 36
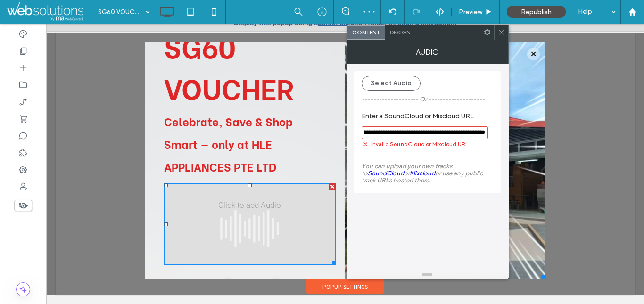
scroll to position [0, 0]
click at [402, 135] on input "**********" at bounding box center [425, 132] width 126 height 13
click at [381, 175] on link "SoundCloud" at bounding box center [386, 173] width 36 height 7
click at [420, 170] on link "Mixcloud" at bounding box center [422, 173] width 25 height 7
click at [503, 30] on icon at bounding box center [501, 32] width 7 height 7
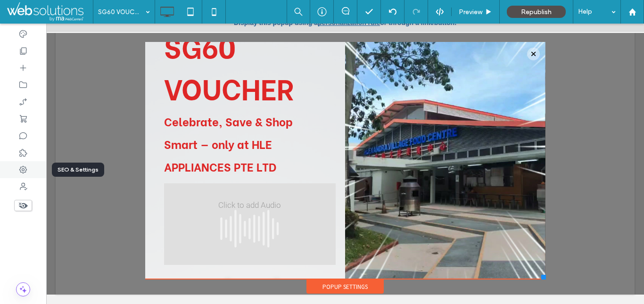
click at [20, 164] on div at bounding box center [23, 169] width 46 height 17
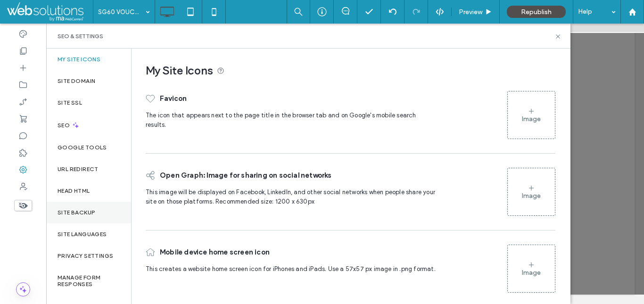
click at [79, 210] on label "Site Backup" at bounding box center [77, 212] width 38 height 7
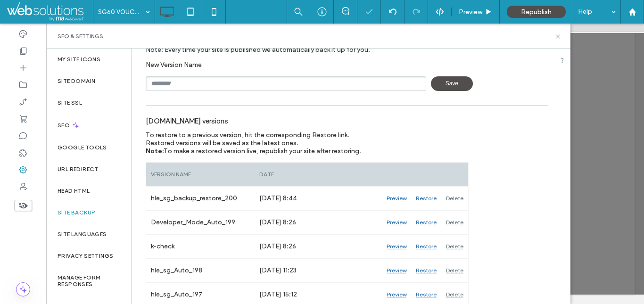
scroll to position [46, 0]
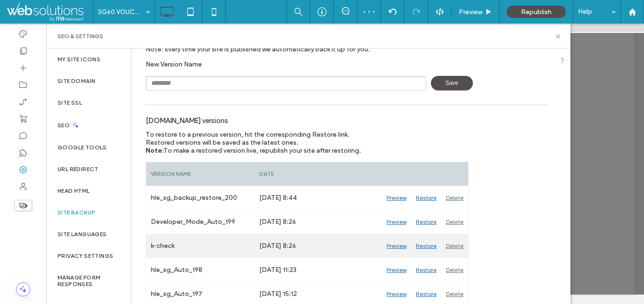
click at [425, 242] on div "Restore" at bounding box center [426, 246] width 30 height 24
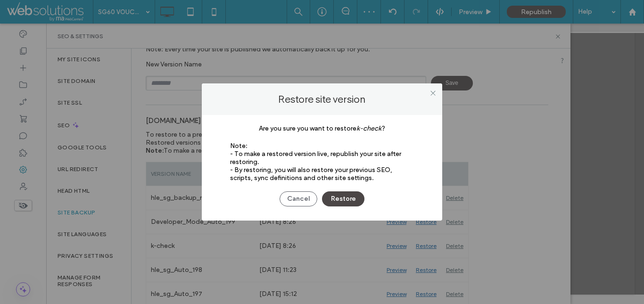
click at [347, 196] on button "Restore" at bounding box center [343, 198] width 42 height 15
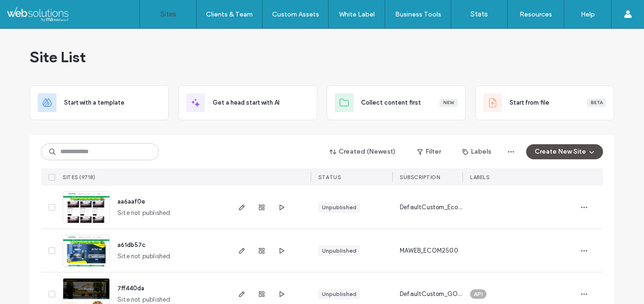
click at [75, 153] on input at bounding box center [100, 151] width 118 height 17
paste input "********"
type input "********"
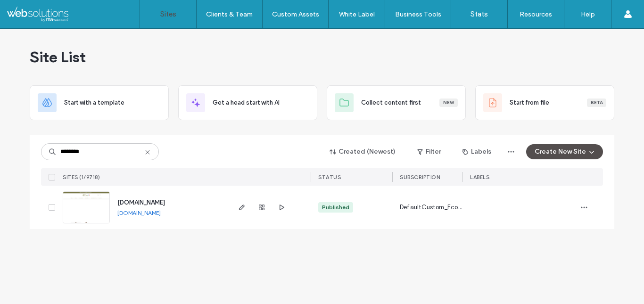
copy div "SITES (1/9718) STATUS SUBSCRIPTION LABELS [DOMAIN_NAME]"
drag, startPoint x: 6, startPoint y: 185, endPoint x: 197, endPoint y: 191, distance: 191.5
click at [197, 191] on div "Site List Start with a template Get a head start with AI Collect content first …" at bounding box center [322, 166] width 644 height 275
click at [0, 150] on div "Site List Start with a template Get a head start with AI Collect content first …" at bounding box center [322, 166] width 644 height 275
click at [78, 203] on img at bounding box center [86, 224] width 46 height 64
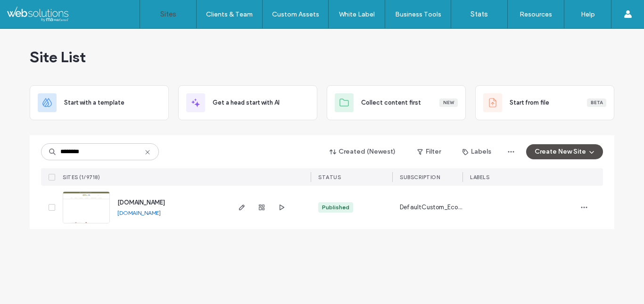
click at [14, 185] on div "Site List Start with a template Get a head start with AI Collect content first …" at bounding box center [322, 166] width 644 height 275
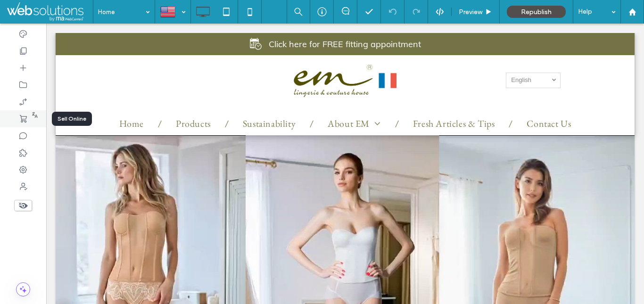
click at [26, 118] on use at bounding box center [23, 119] width 7 height 8
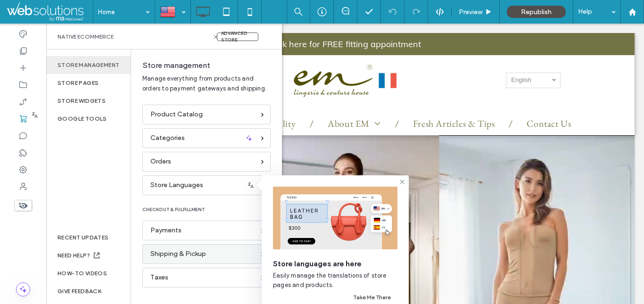
click at [198, 256] on span "Shipping & Pickup" at bounding box center [178, 254] width 56 height 10
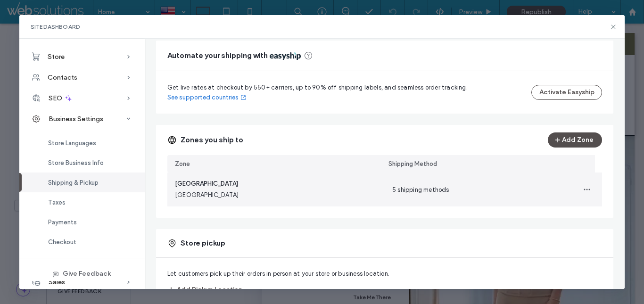
scroll to position [102, 0]
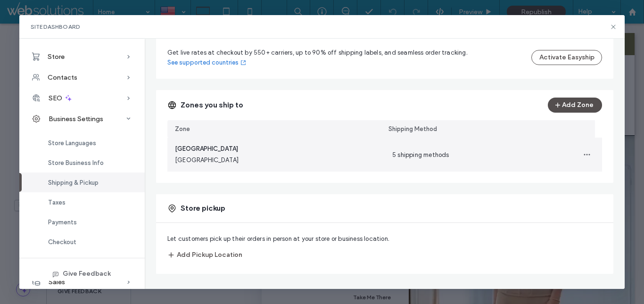
click at [223, 149] on div "Hong Kong Hong Kong" at bounding box center [275, 155] width 217 height 34
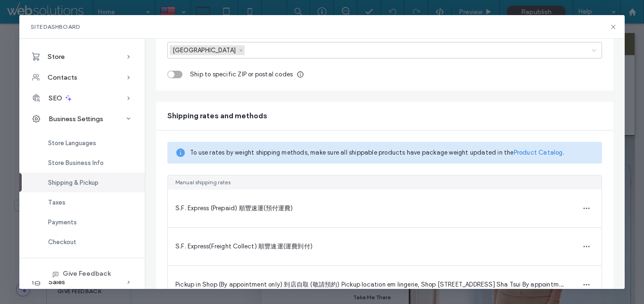
scroll to position [161, 0]
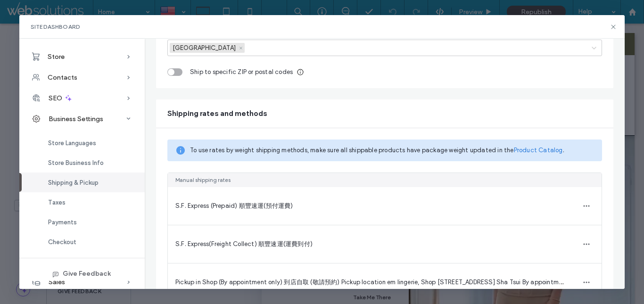
click at [215, 207] on span "S.F. Express (Prepaid) 順豐速運(預付運費)" at bounding box center [234, 205] width 118 height 7
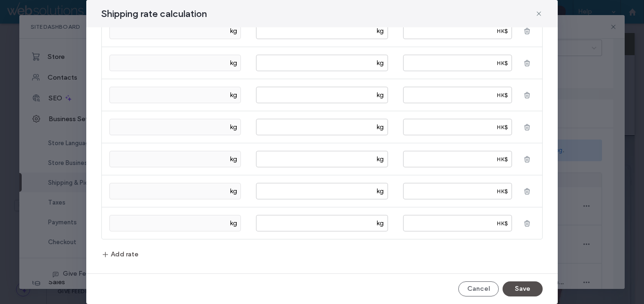
scroll to position [0, 0]
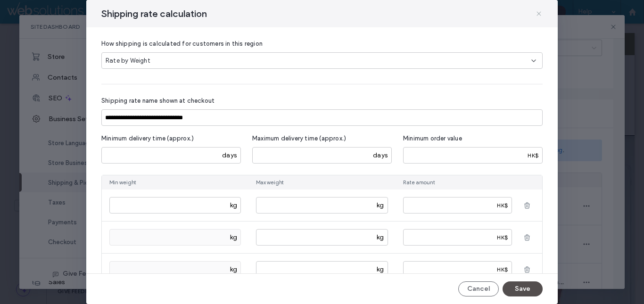
click at [536, 17] on icon at bounding box center [539, 14] width 8 height 8
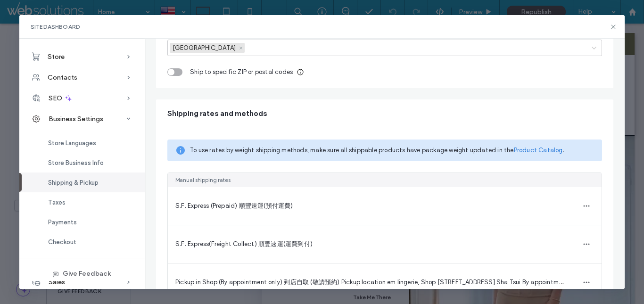
scroll to position [299, 0]
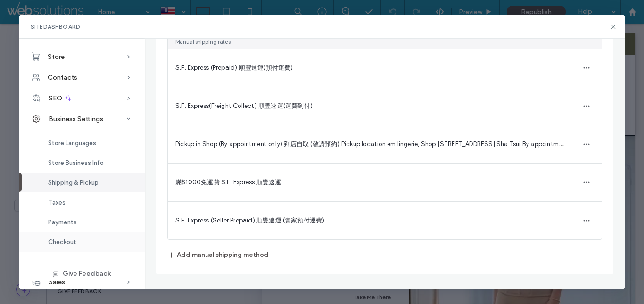
click at [77, 242] on div "Checkout" at bounding box center [81, 242] width 125 height 20
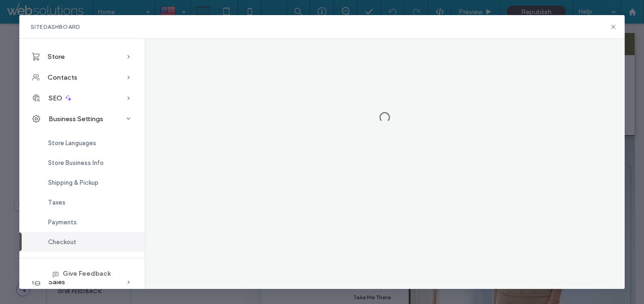
scroll to position [0, 0]
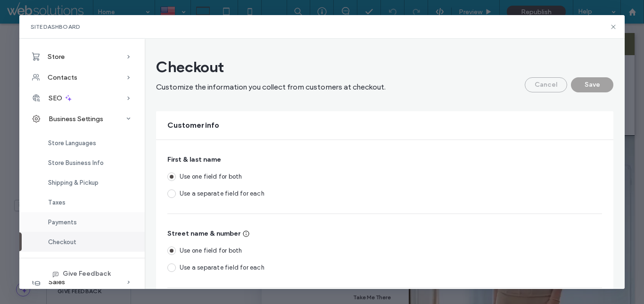
click at [64, 227] on div "Payments" at bounding box center [81, 222] width 125 height 20
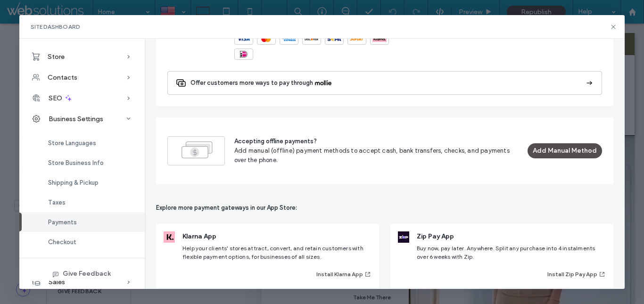
scroll to position [380, 0]
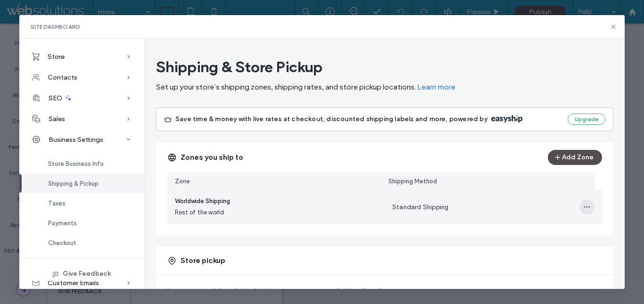
click at [581, 199] on span "button" at bounding box center [586, 206] width 15 height 15
click at [548, 195] on span "Delete Shipping Zone" at bounding box center [548, 196] width 61 height 9
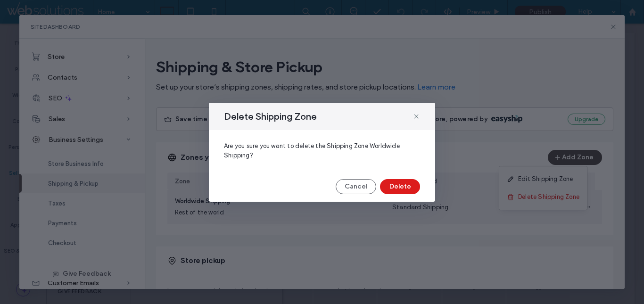
scroll to position [52, 0]
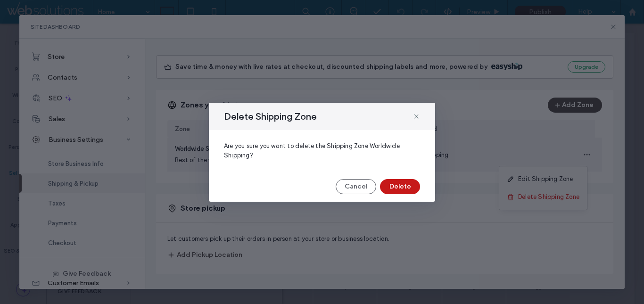
click at [401, 184] on button "Delete" at bounding box center [400, 186] width 40 height 15
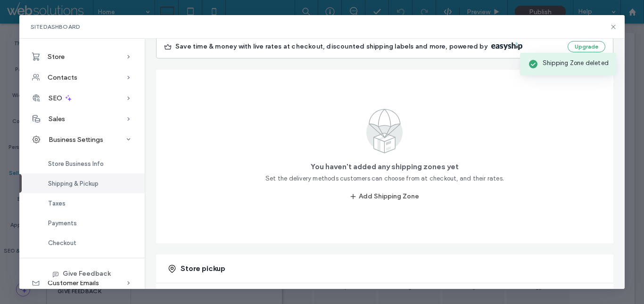
scroll to position [106, 0]
click at [401, 192] on button "Add Shipping Zone" at bounding box center [385, 196] width 86 height 15
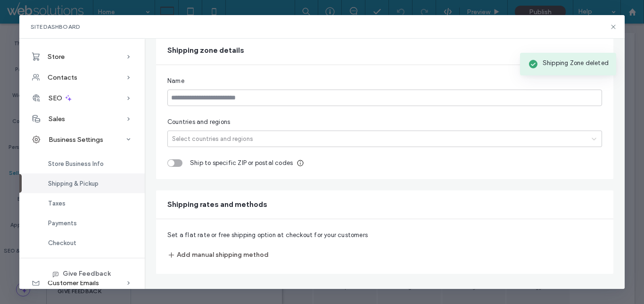
scroll to position [86, 0]
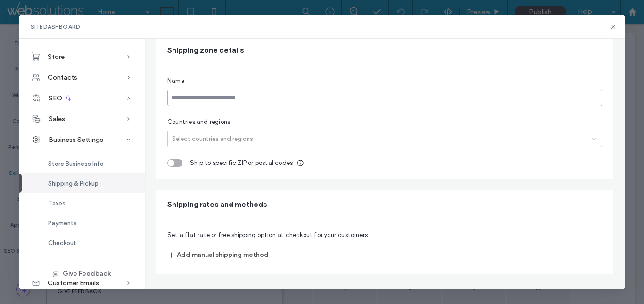
click at [205, 96] on input at bounding box center [384, 98] width 435 height 17
type input "*********"
click at [180, 142] on div at bounding box center [377, 139] width 415 height 10
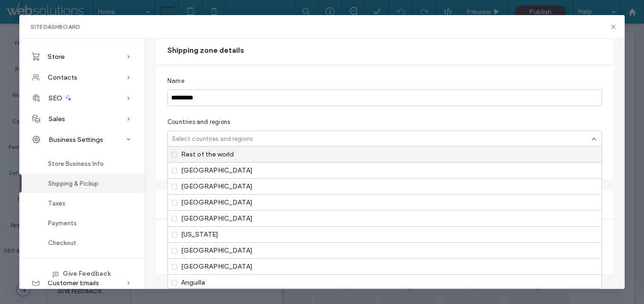
paste input "*********"
type input "*********"
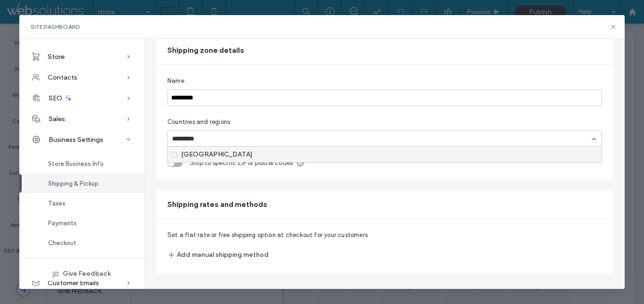
click at [184, 153] on div "[GEOGRAPHIC_DATA]" at bounding box center [385, 155] width 434 height 16
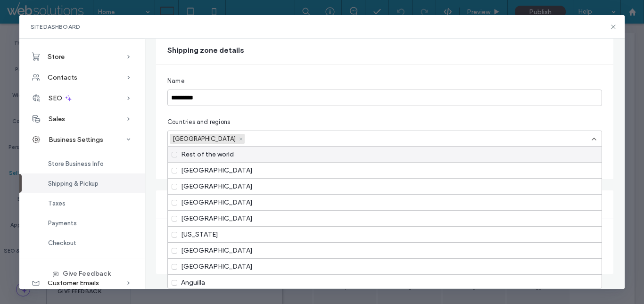
click at [174, 154] on div "Rest of the world" at bounding box center [385, 155] width 434 height 16
click at [175, 155] on div "Rest of the world" at bounding box center [385, 155] width 434 height 16
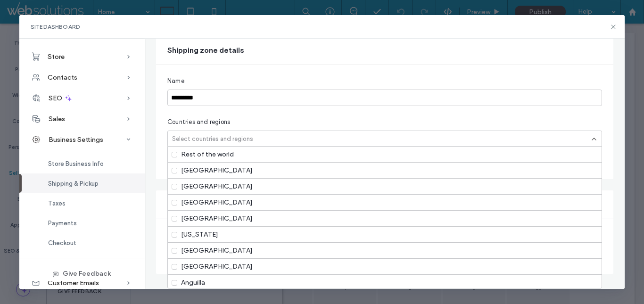
paste input "*********"
type input "*********"
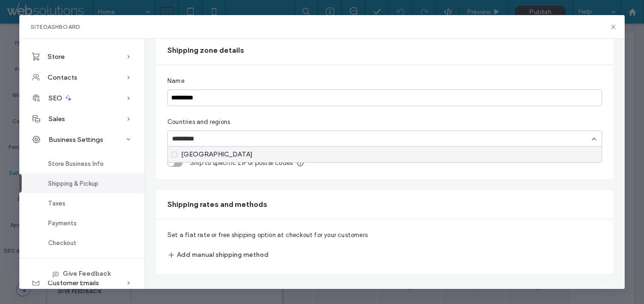
click at [176, 153] on div "[GEOGRAPHIC_DATA]" at bounding box center [385, 155] width 434 height 16
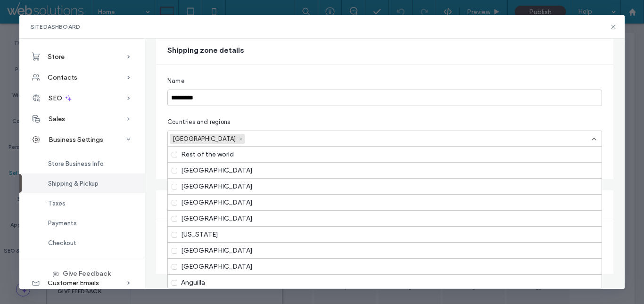
click at [153, 141] on div "Shipping Zones New Shipping Zone New Shipping Zone Set the locations, shipping …" at bounding box center [385, 120] width 480 height 306
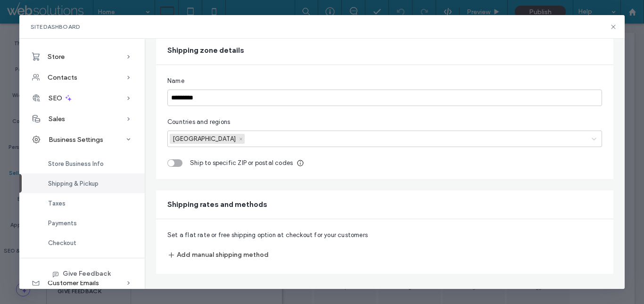
click at [188, 252] on button "Add manual shipping method" at bounding box center [217, 255] width 101 height 15
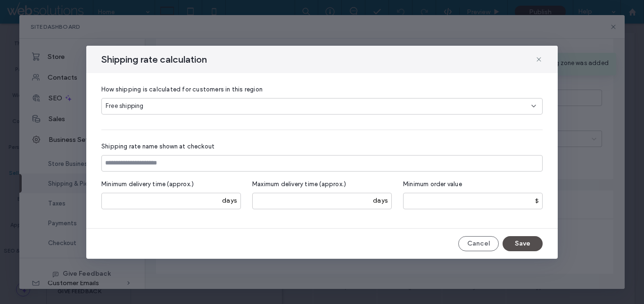
click at [184, 107] on div "Free shipping" at bounding box center [319, 105] width 426 height 9
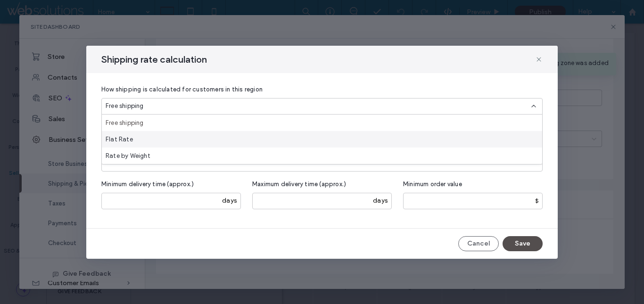
click at [164, 139] on div "Flat Rate" at bounding box center [322, 139] width 440 height 17
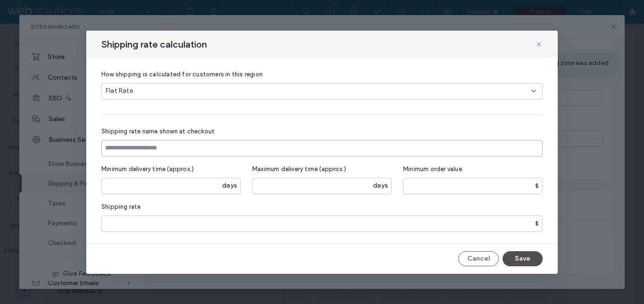
click at [166, 149] on input at bounding box center [321, 148] width 441 height 17
type input "****"
click at [127, 227] on input "*" at bounding box center [321, 223] width 441 height 17
click at [133, 224] on input "*" at bounding box center [321, 223] width 441 height 17
type input "***"
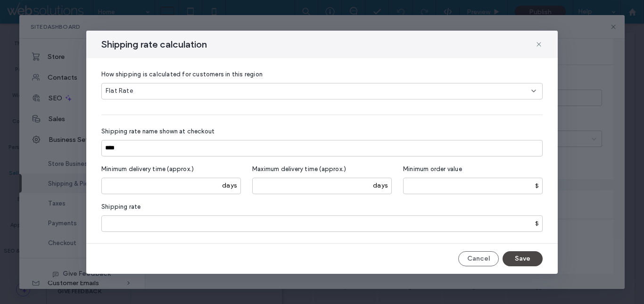
click at [529, 258] on button "Save" at bounding box center [523, 258] width 40 height 15
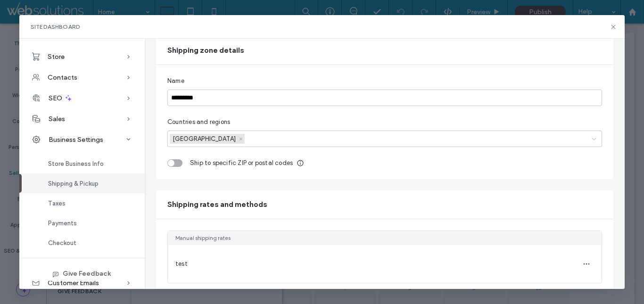
scroll to position [0, 0]
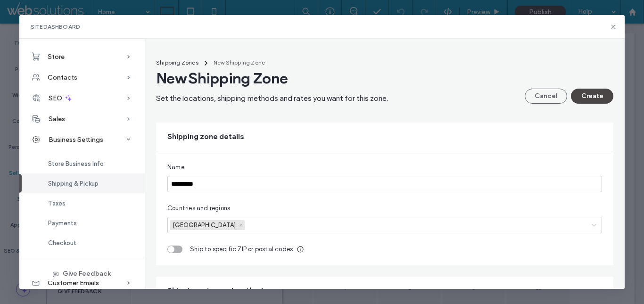
click at [592, 97] on button "Create" at bounding box center [592, 96] width 42 height 15
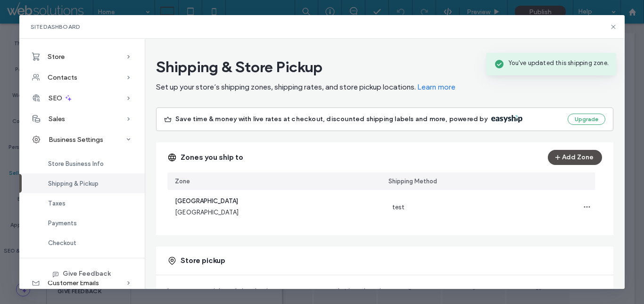
scroll to position [52, 0]
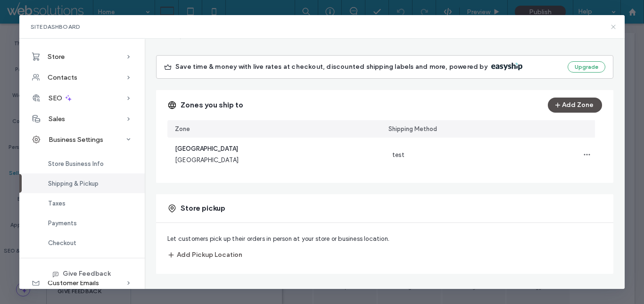
click at [615, 27] on icon at bounding box center [614, 27] width 8 height 8
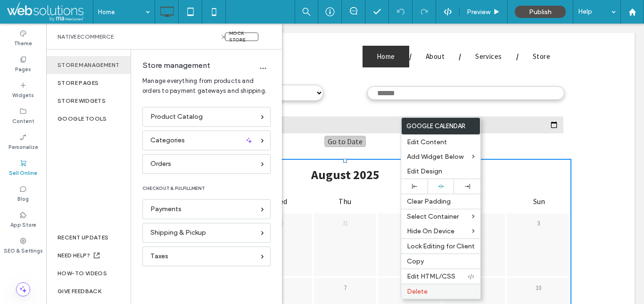
click at [422, 295] on span "Delete" at bounding box center [417, 292] width 21 height 8
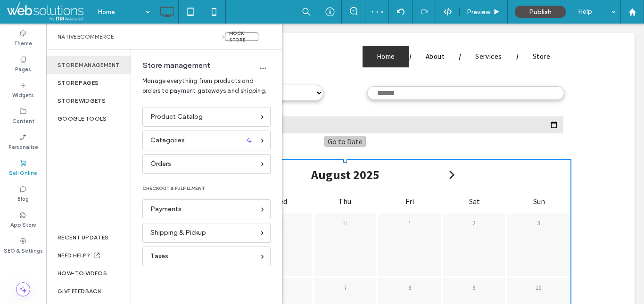
click at [224, 38] on icon at bounding box center [223, 36] width 7 height 7
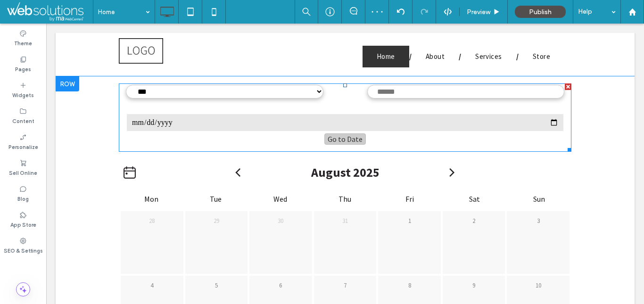
scroll to position [0, 0]
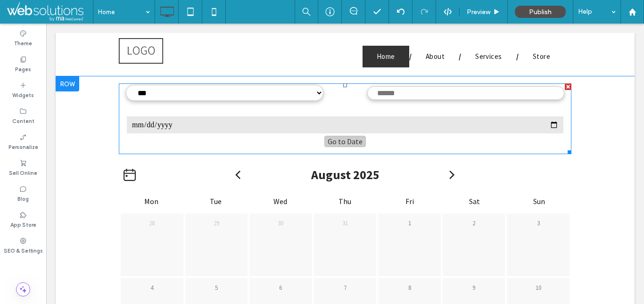
drag, startPoint x: 564, startPoint y: 87, endPoint x: 608, endPoint y: 95, distance: 44.5
click at [565, 87] on div at bounding box center [568, 86] width 7 height 7
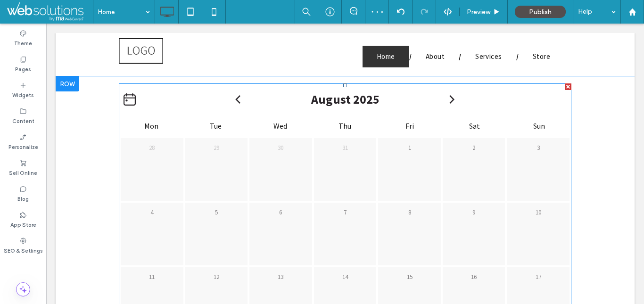
click at [565, 88] on div at bounding box center [568, 86] width 7 height 7
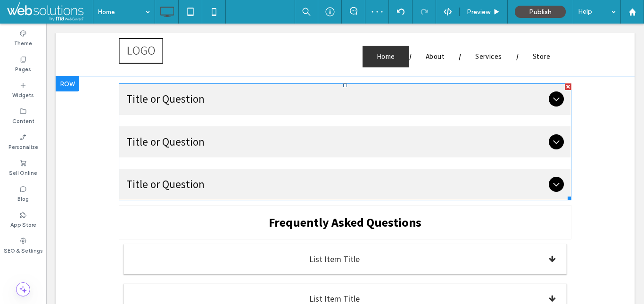
click at [565, 88] on div at bounding box center [568, 86] width 7 height 7
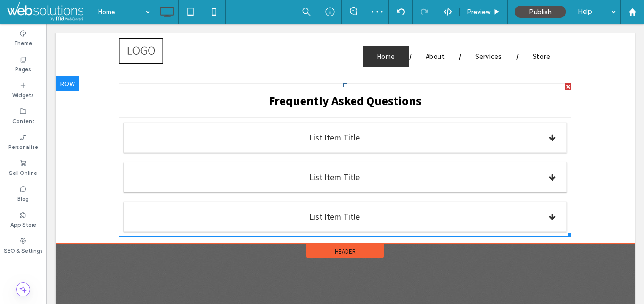
click at [565, 84] on div at bounding box center [568, 86] width 7 height 7
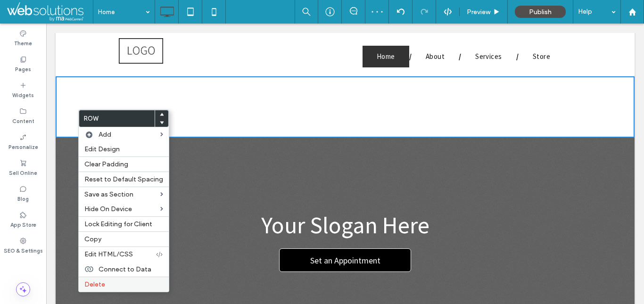
click at [117, 284] on label "Delete" at bounding box center [123, 285] width 79 height 8
